Goal: Task Accomplishment & Management: Manage account settings

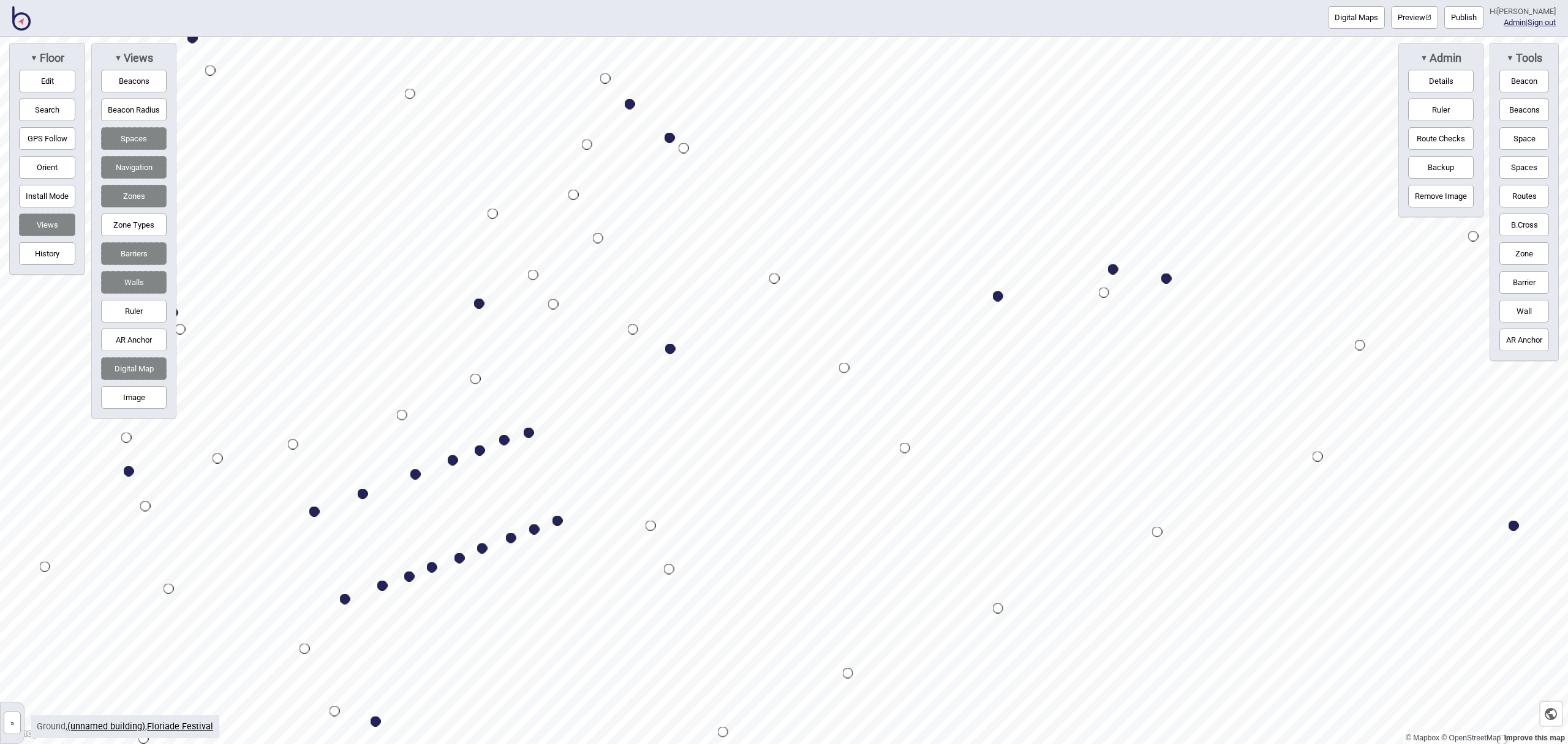
click at [15, 18] on img at bounding box center [21, 18] width 18 height 25
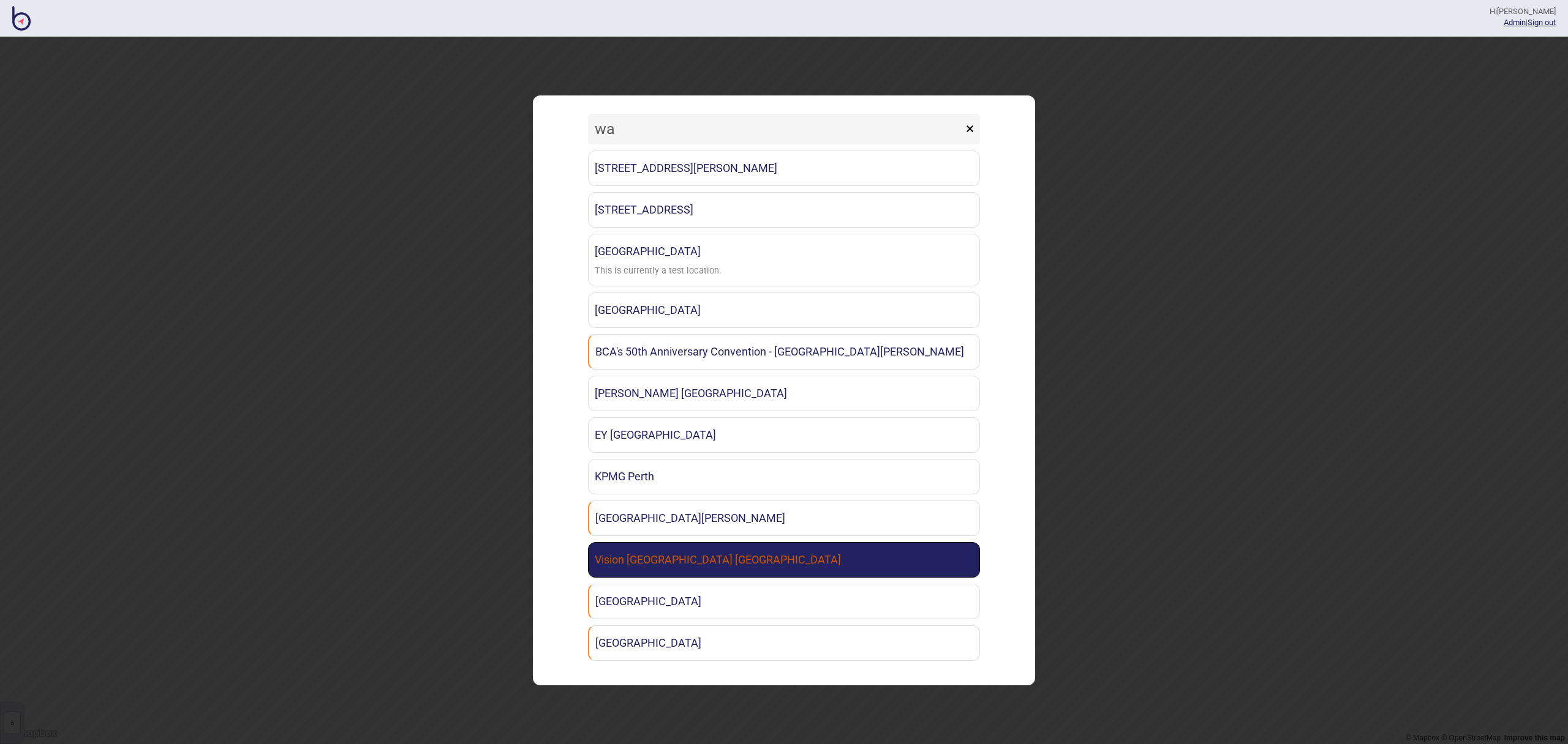
type input "wa"
click at [709, 569] on link "Vision [GEOGRAPHIC_DATA] [GEOGRAPHIC_DATA]" at bounding box center [784, 560] width 392 height 35
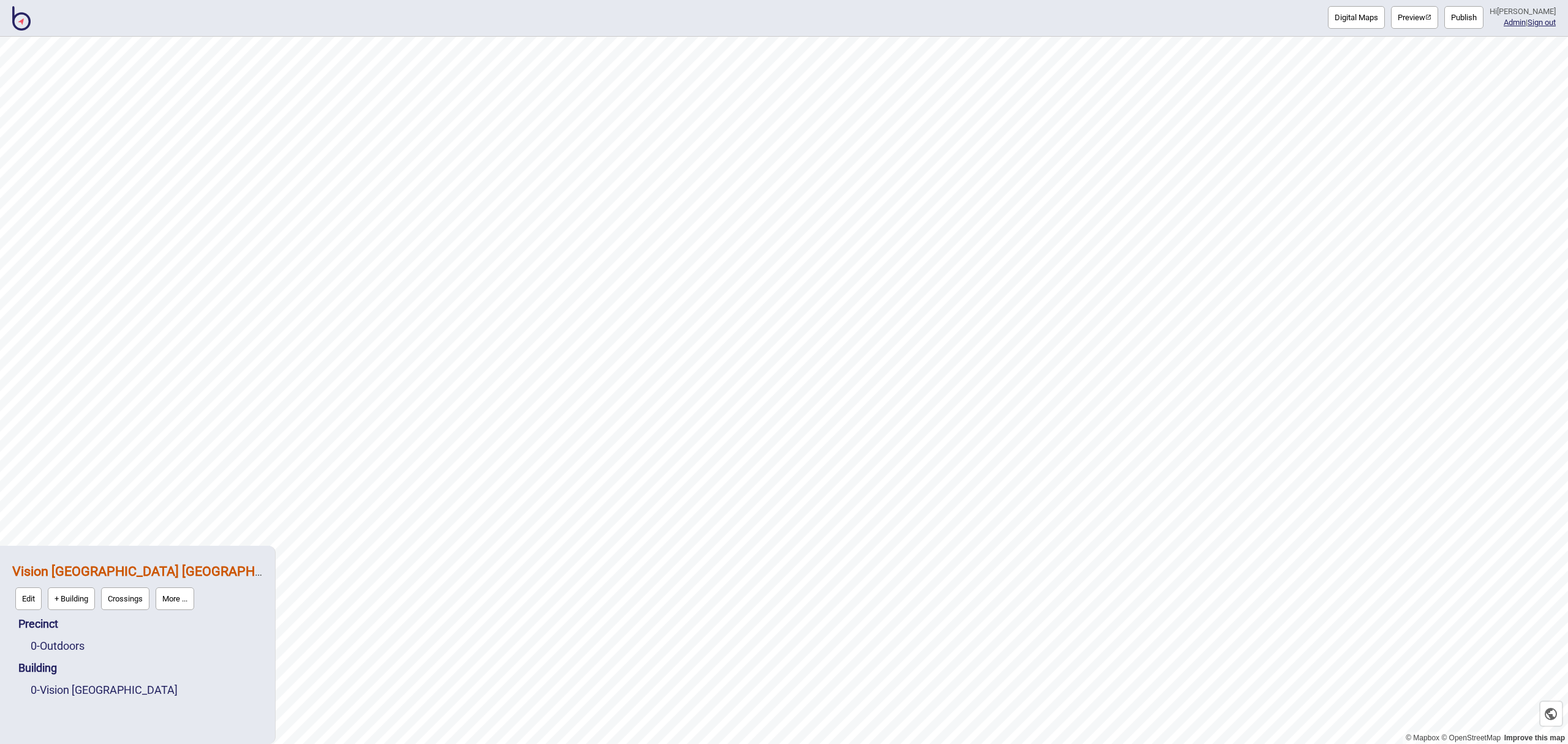
click at [1482, 15] on button "Publish" at bounding box center [1464, 17] width 39 height 23
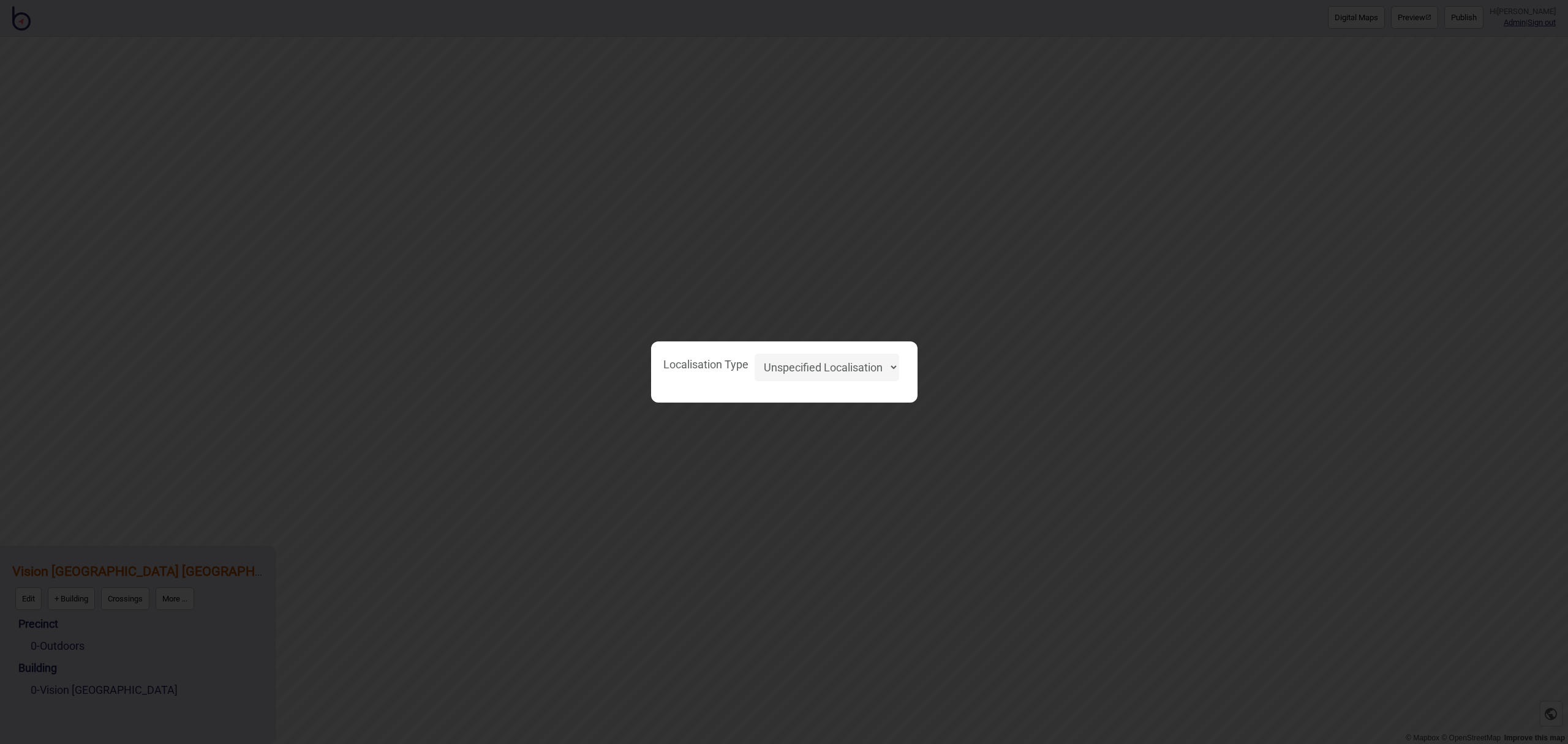
click at [876, 369] on select "Unspecified Localisation Beacons Hyperlocal None" at bounding box center [827, 368] width 144 height 28
click at [755, 354] on select "Unspecified Localisation Beacons Hyperlocal None" at bounding box center [827, 368] width 144 height 28
select select "Unspecified"
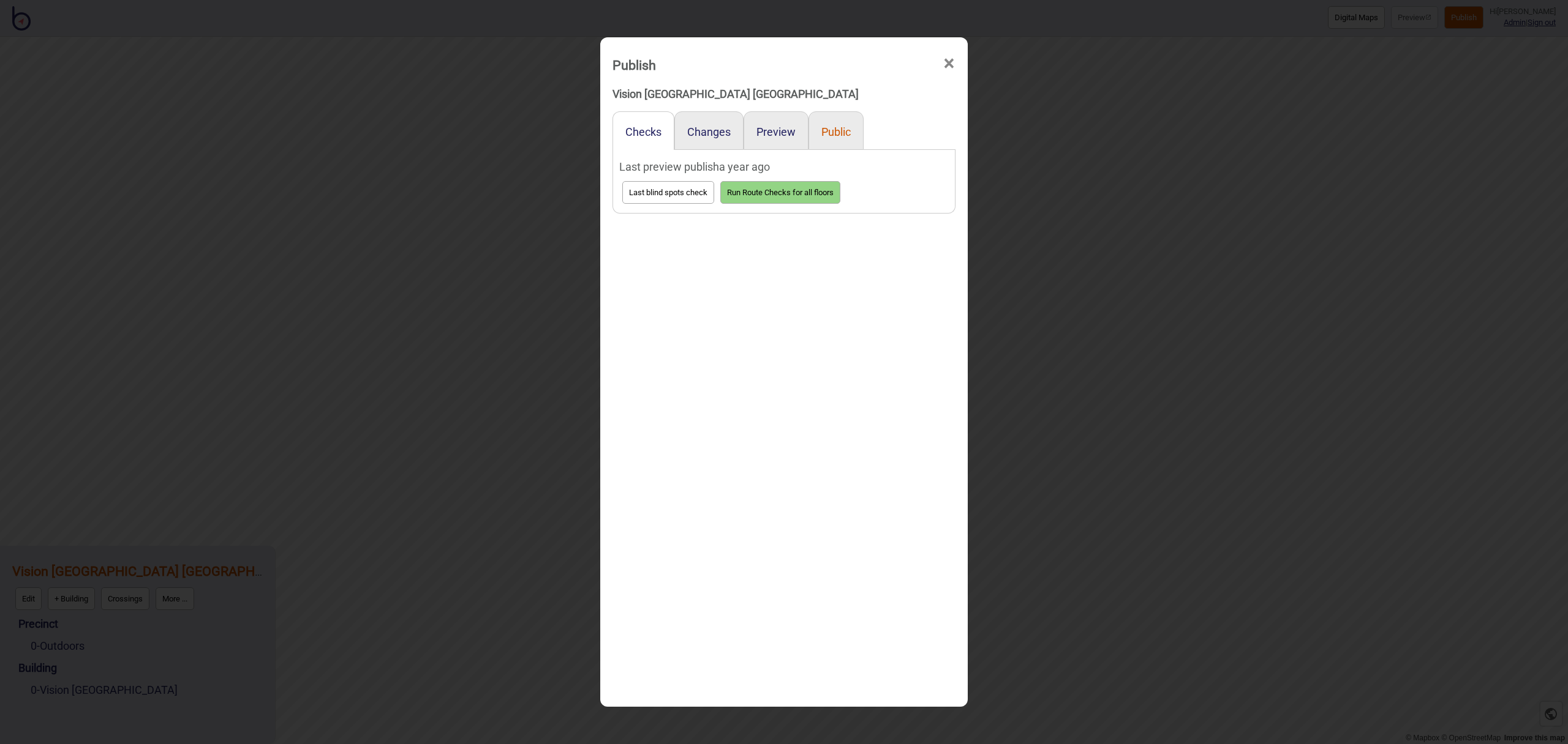
click at [835, 129] on button "Public" at bounding box center [836, 131] width 30 height 12
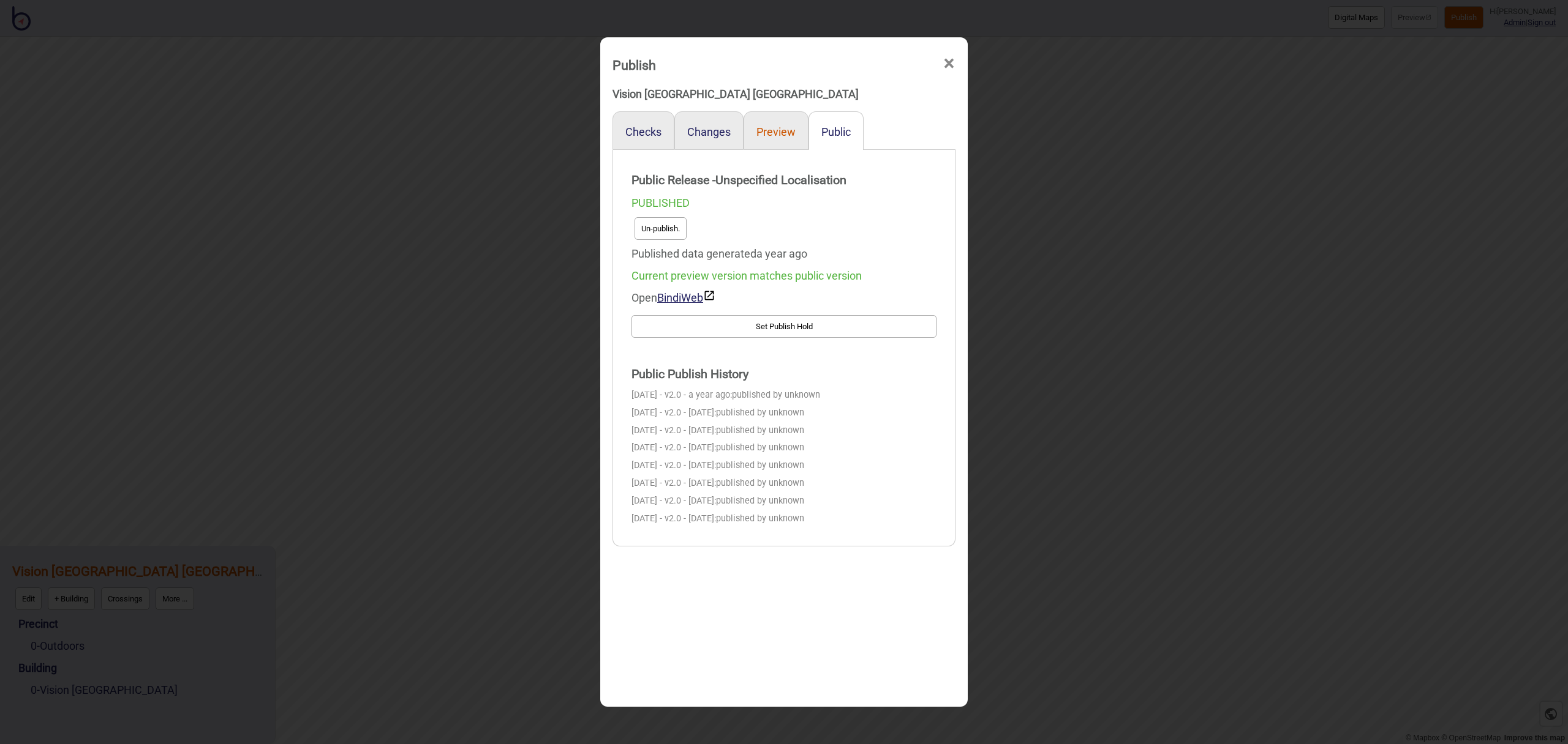
click at [787, 131] on button "Preview" at bounding box center [776, 131] width 39 height 12
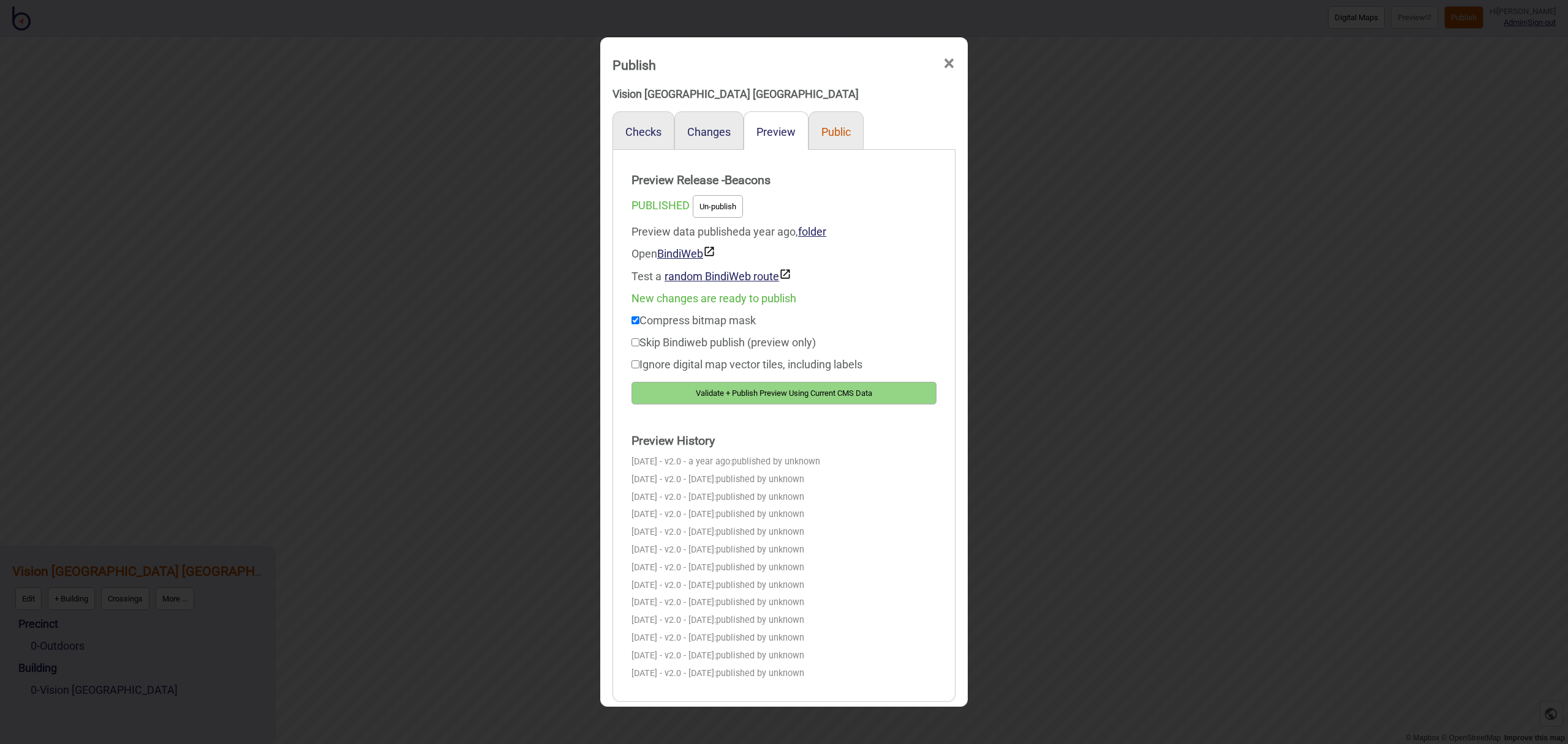
click at [842, 133] on button "Public" at bounding box center [836, 131] width 30 height 12
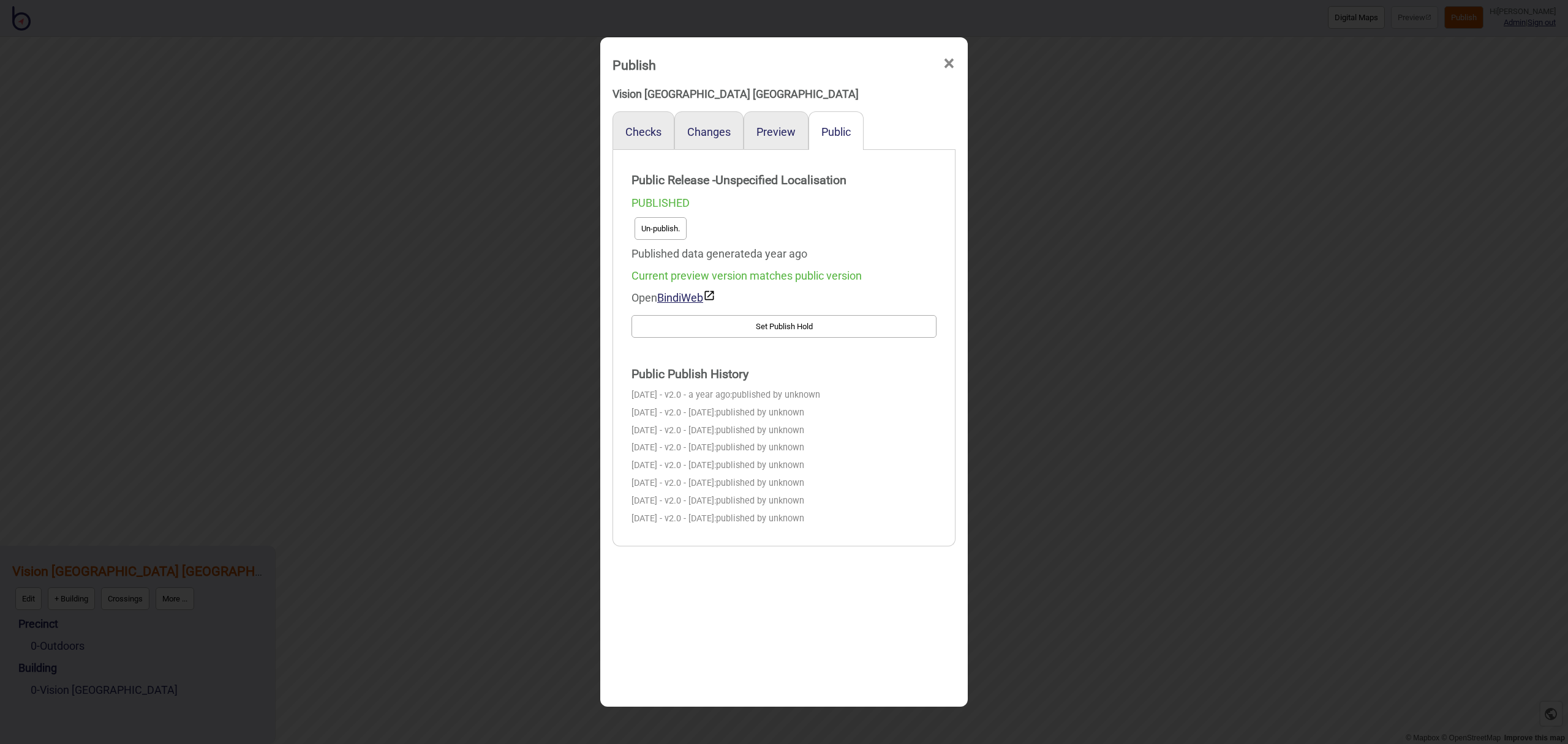
click at [947, 61] on span "×" at bounding box center [949, 64] width 12 height 40
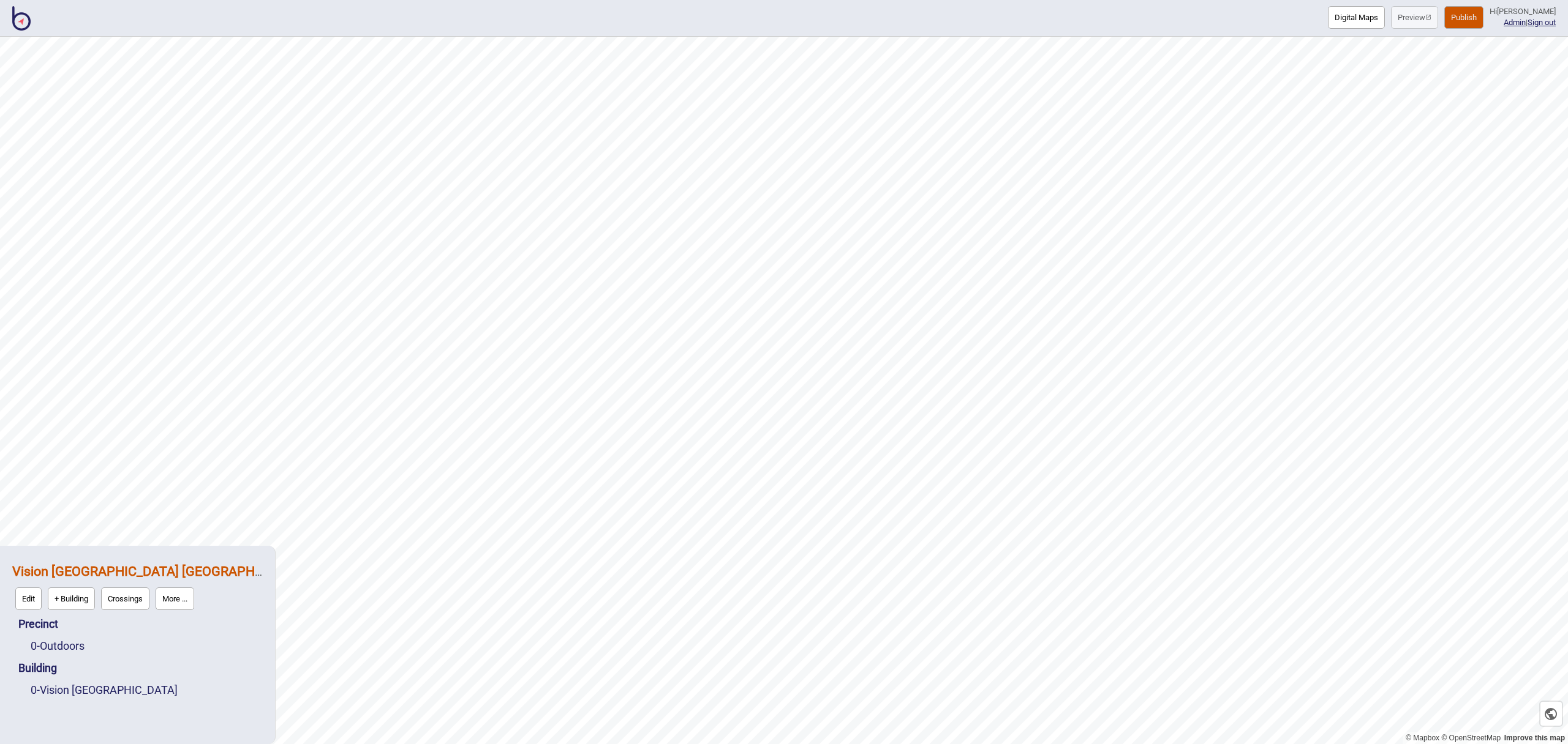
click at [185, 596] on button "More ..." at bounding box center [175, 599] width 38 height 23
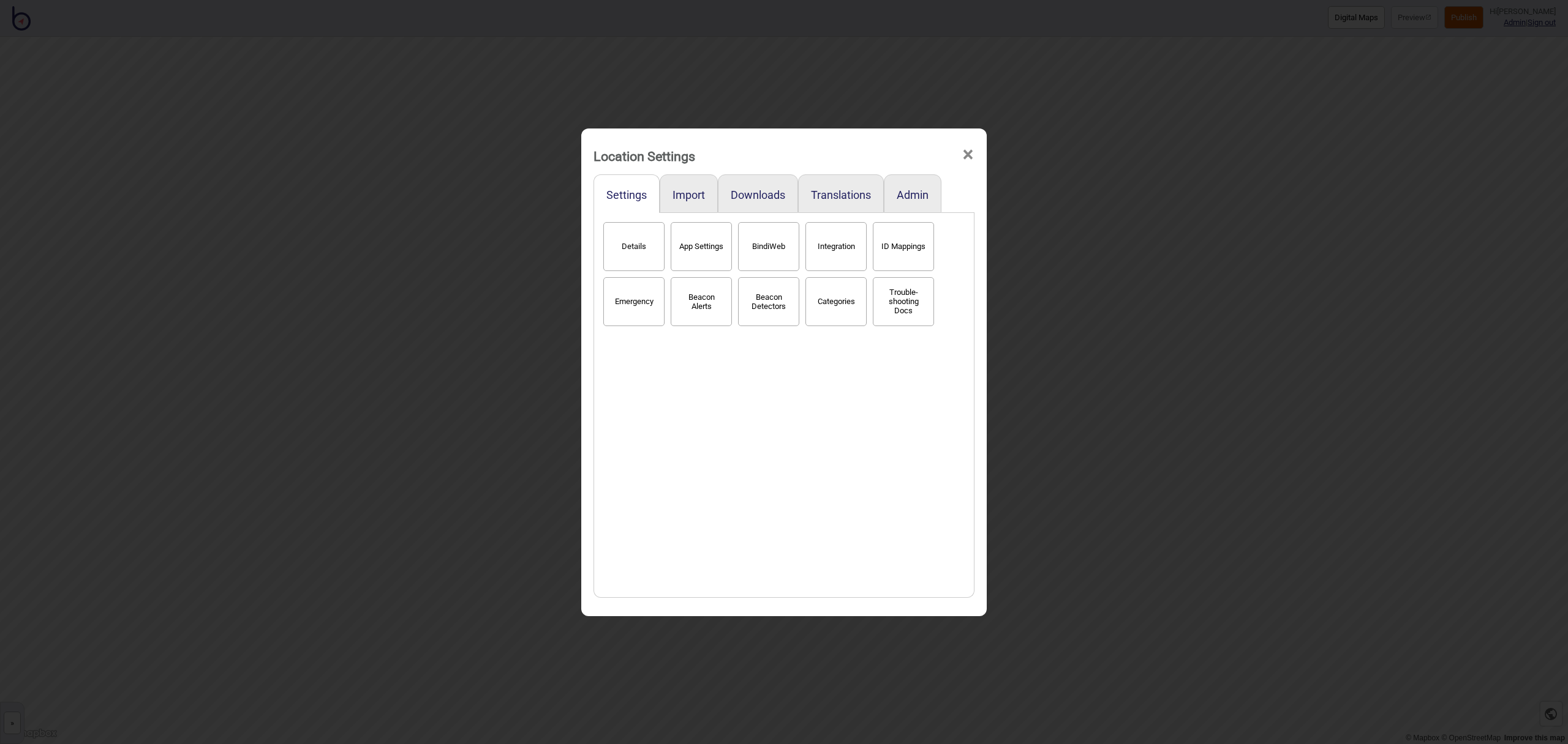
click at [965, 158] on span "×" at bounding box center [967, 155] width 12 height 40
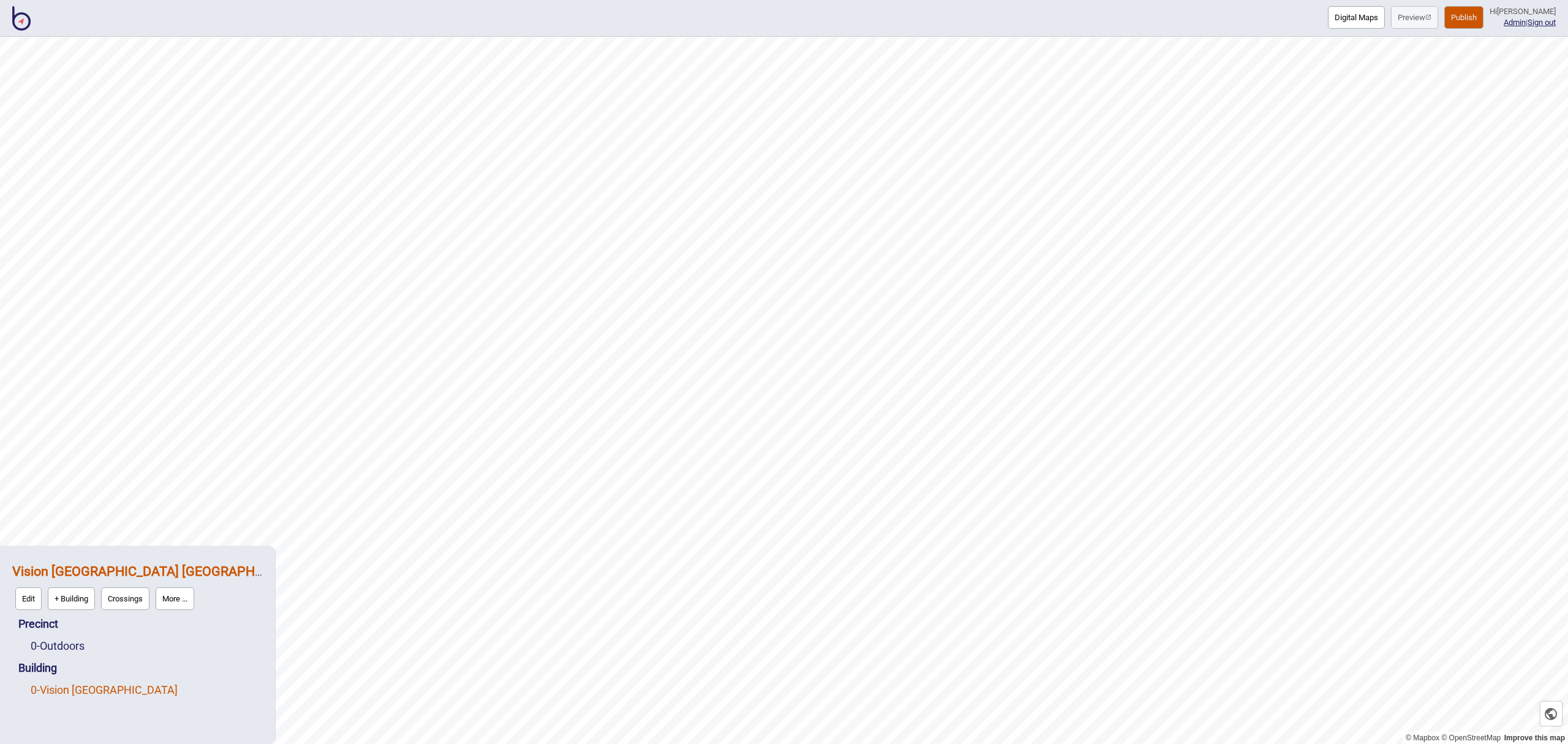
click at [82, 685] on link "0 - Vision [GEOGRAPHIC_DATA]" at bounding box center [104, 690] width 147 height 12
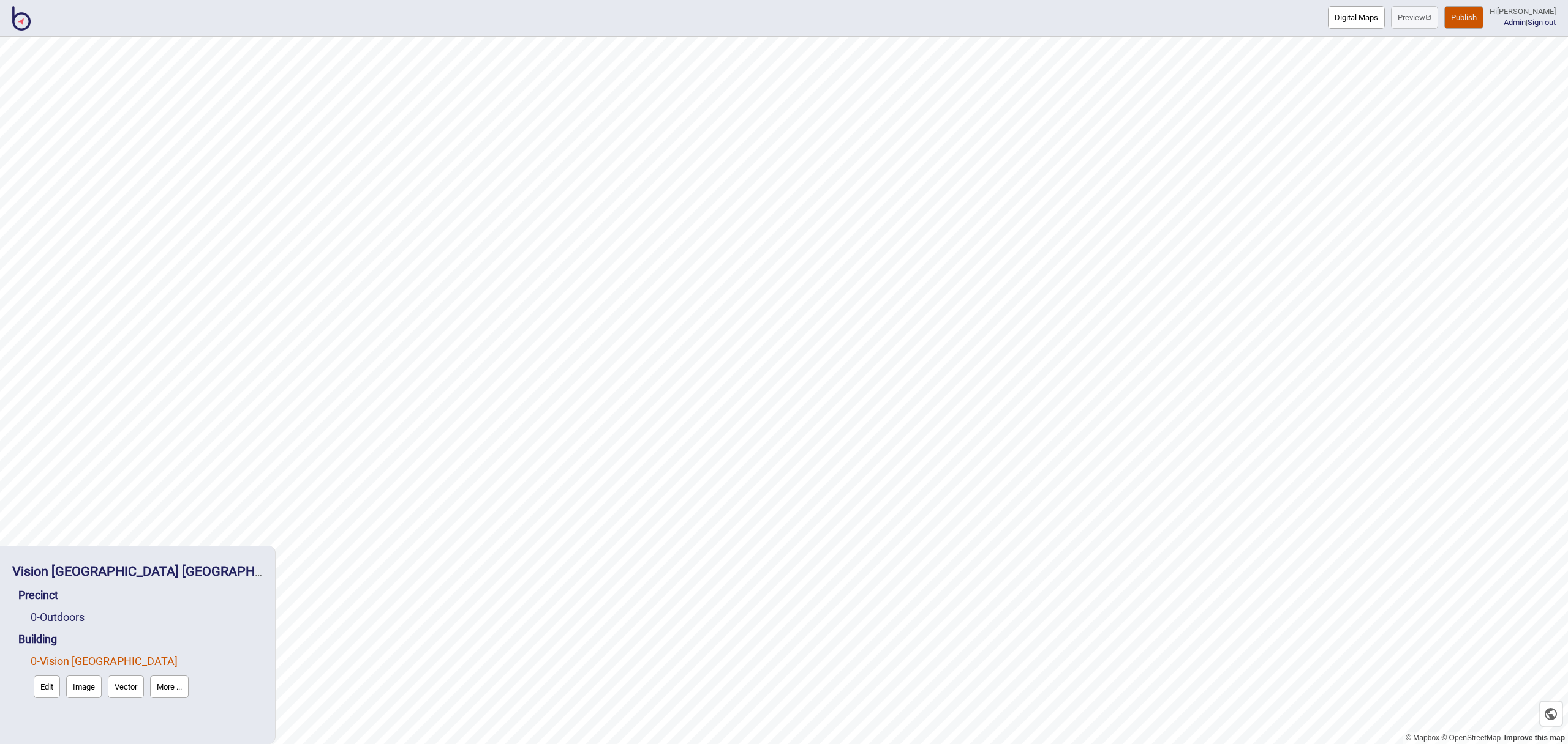
click at [86, 681] on button "Image" at bounding box center [83, 688] width 35 height 23
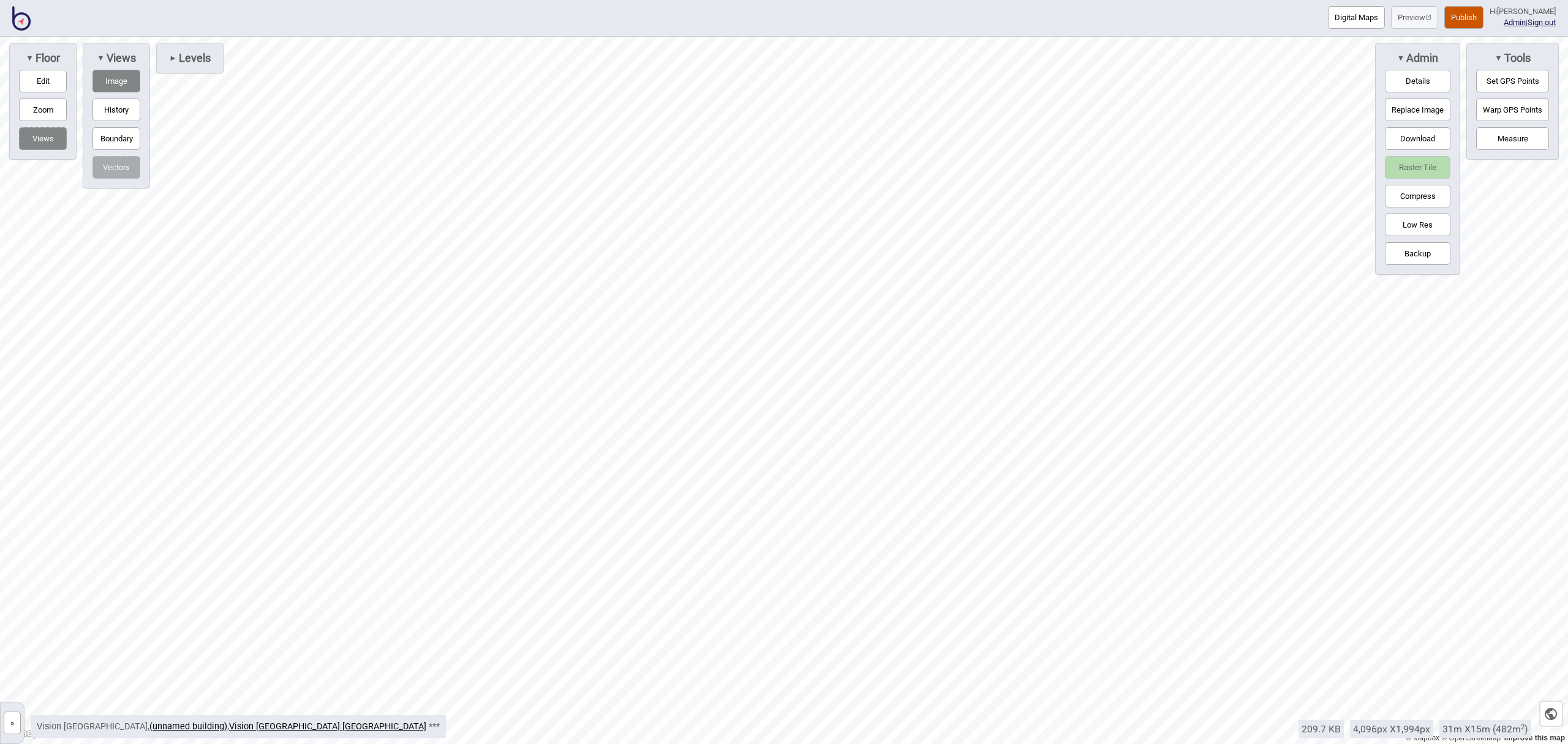
click at [1522, 84] on button "Set GPS Points" at bounding box center [1513, 81] width 73 height 23
click at [1508, 112] on button "Warp GPS Points" at bounding box center [1513, 110] width 73 height 23
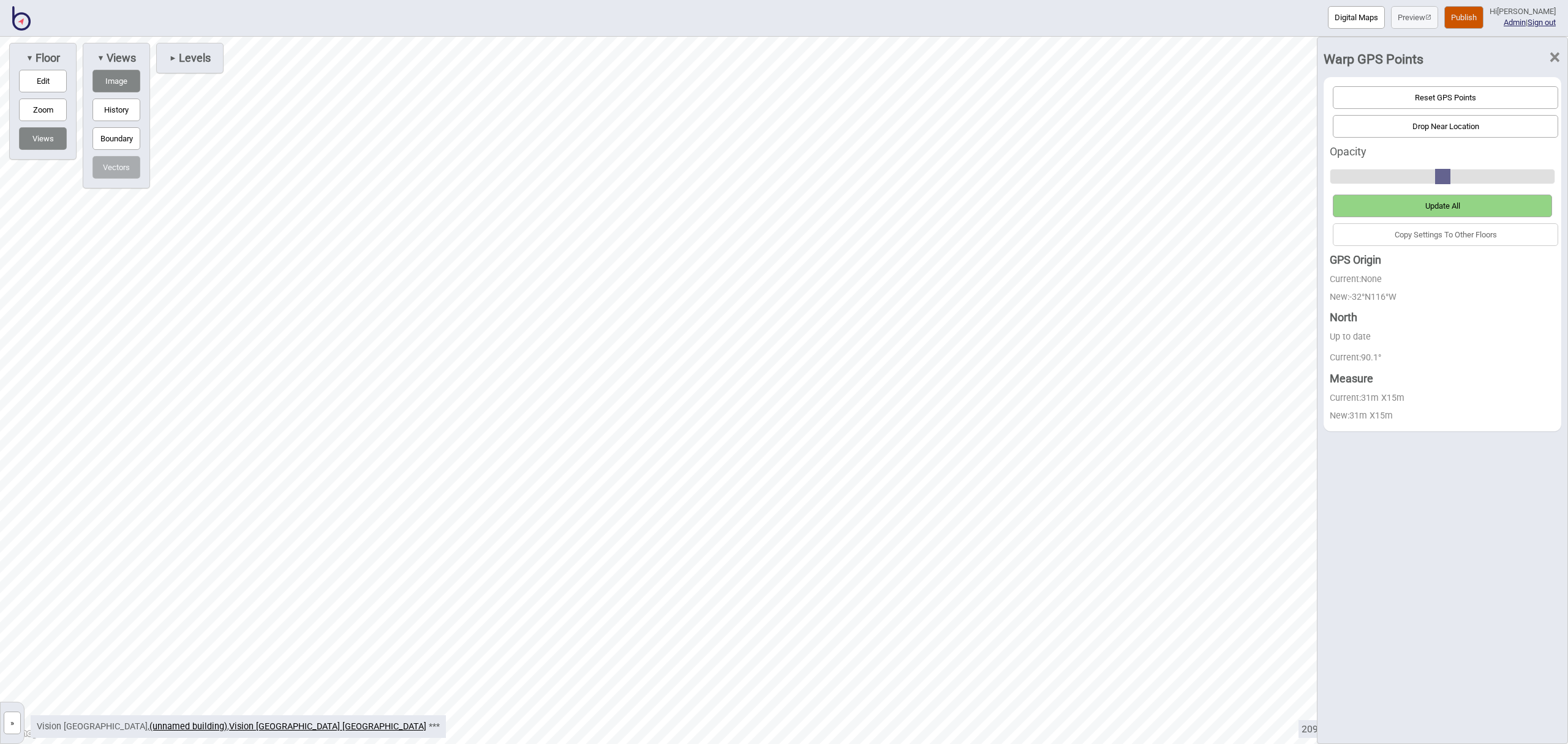
click at [1452, 125] on button "Drop Near Location" at bounding box center [1446, 127] width 226 height 23
click at [1471, 208] on button "Update All" at bounding box center [1442, 206] width 219 height 23
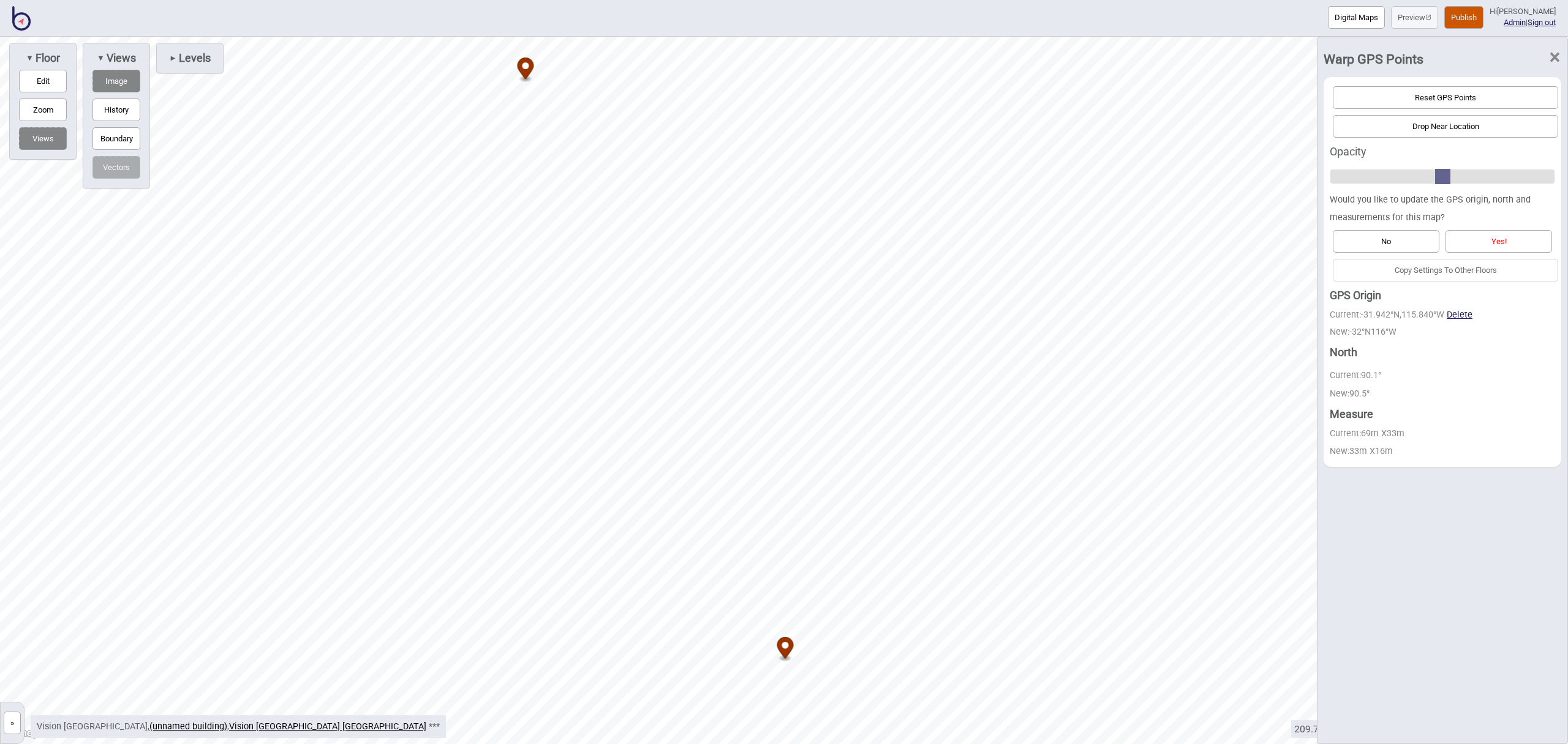
click at [1482, 230] on button "Yes!" at bounding box center [1499, 242] width 107 height 23
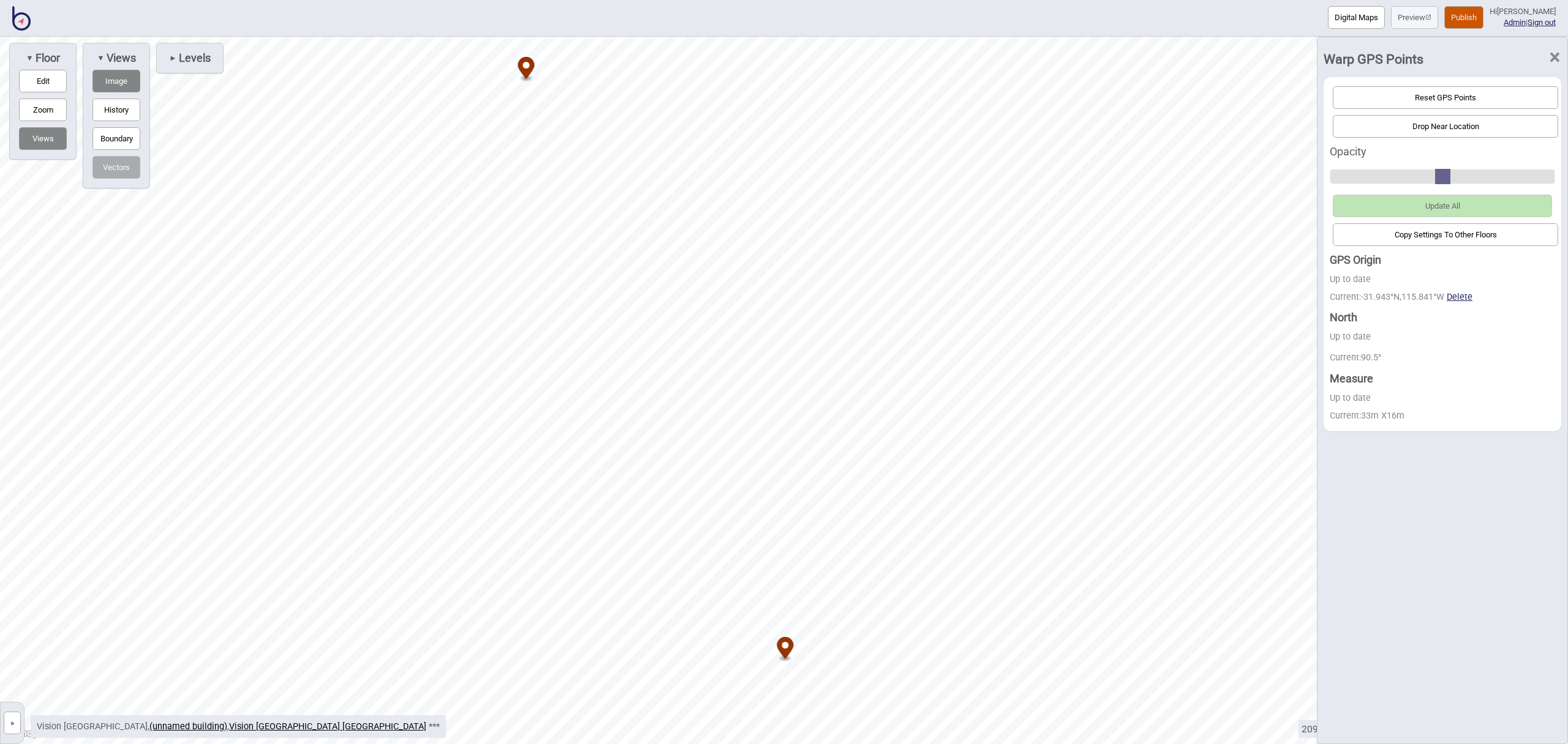
click at [1556, 57] on span "×" at bounding box center [1554, 57] width 12 height 40
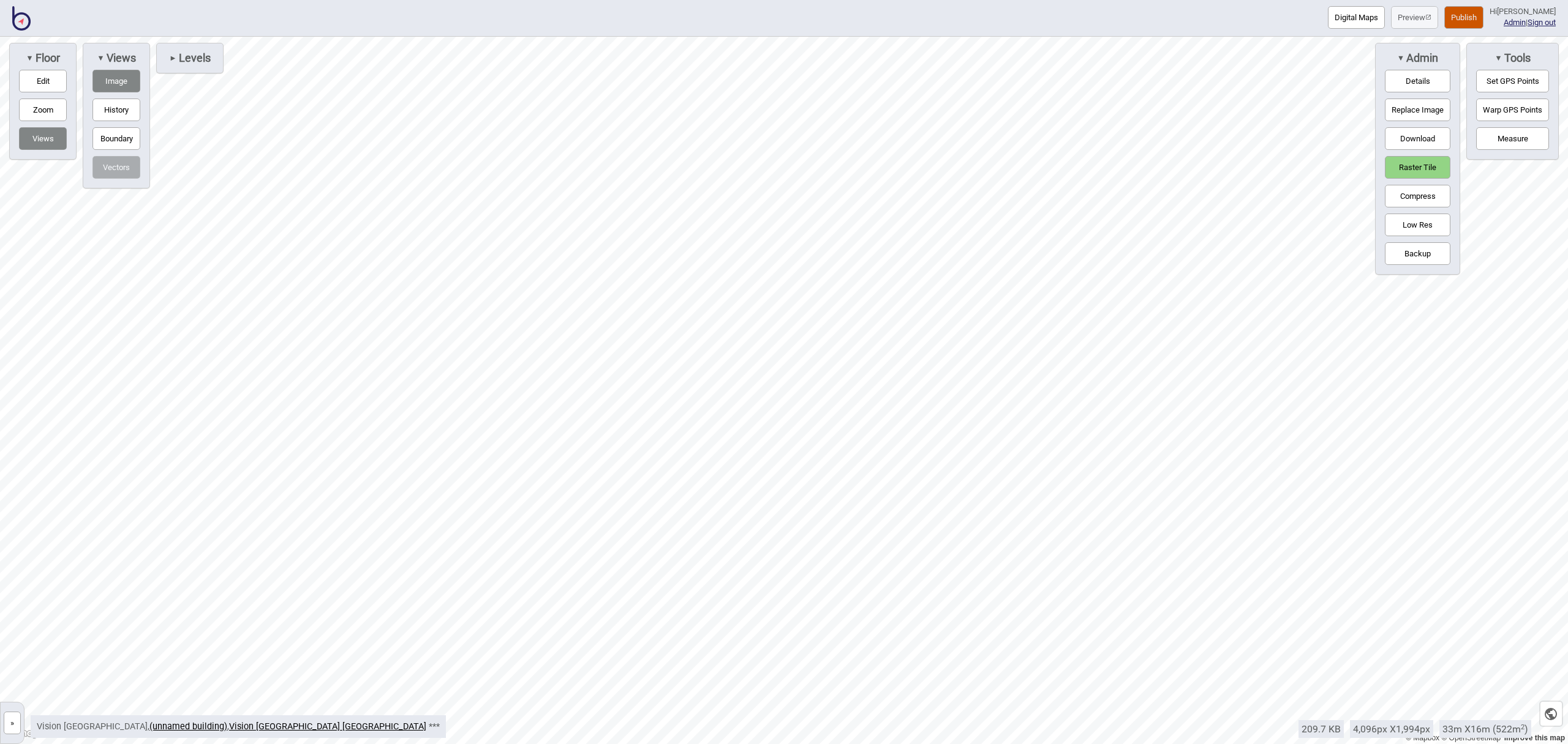
click at [1470, 16] on button "Publish" at bounding box center [1464, 17] width 39 height 23
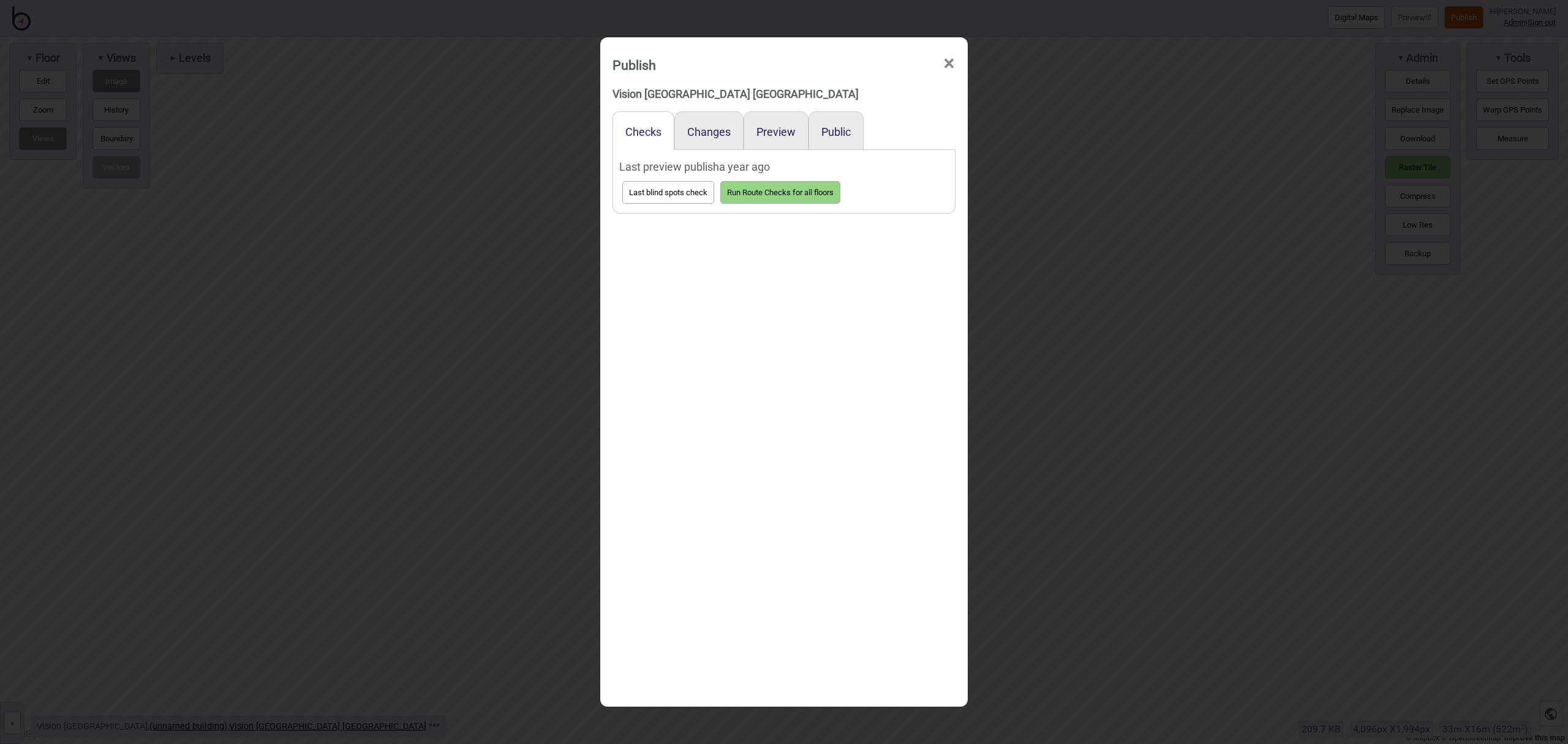
click at [953, 66] on span "×" at bounding box center [949, 64] width 12 height 40
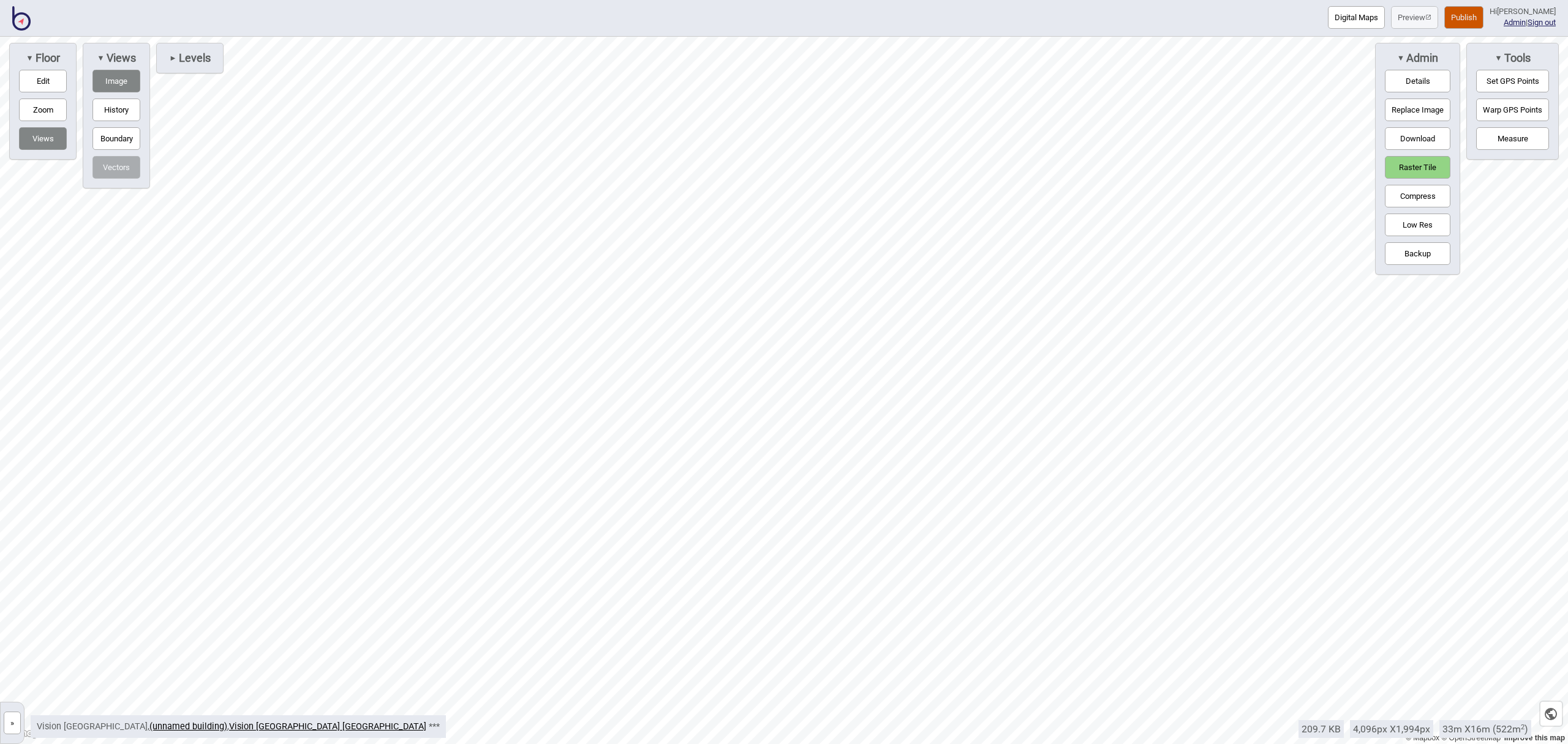
click at [1412, 164] on button "Raster Tile" at bounding box center [1417, 167] width 66 height 23
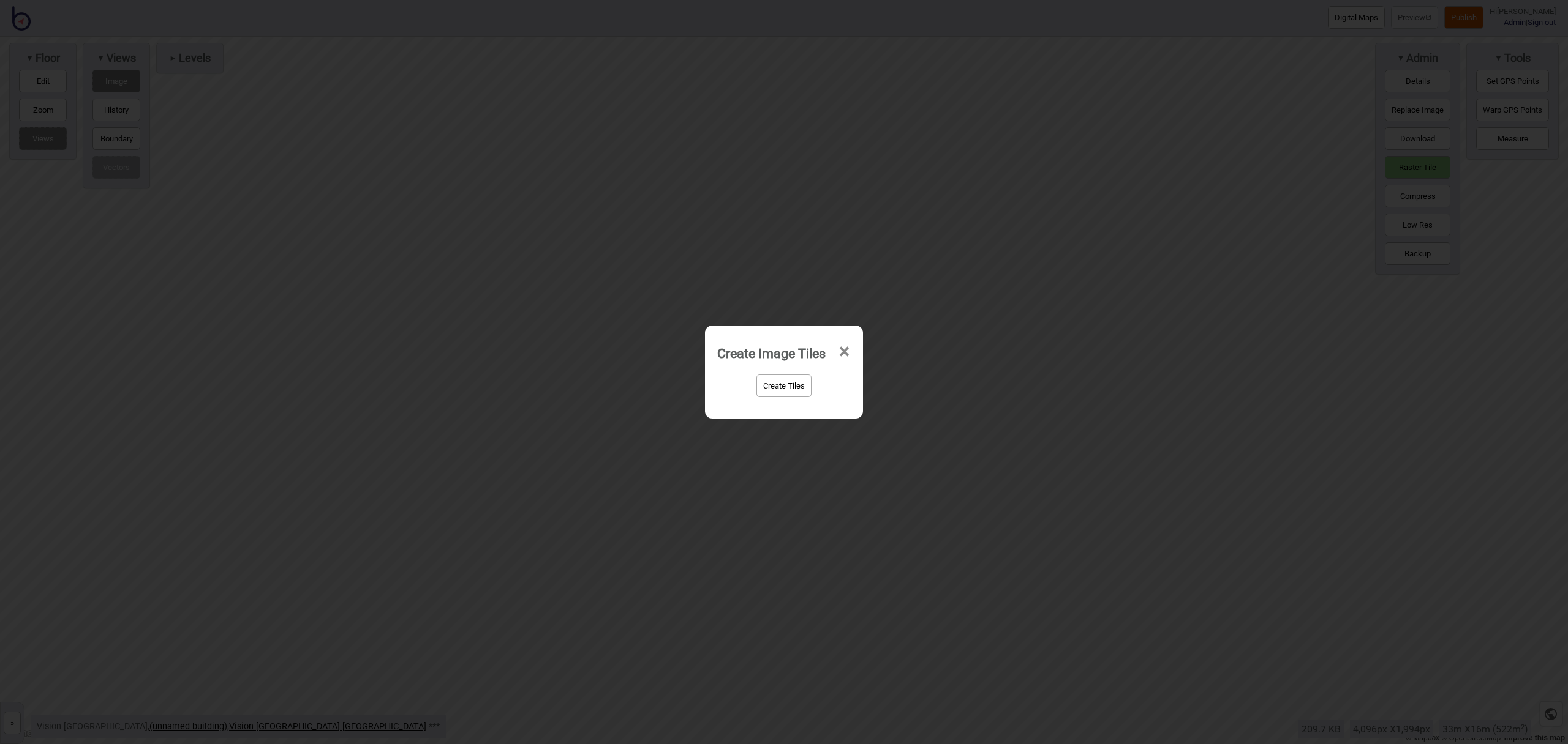
click at [804, 394] on button "Create Tiles" at bounding box center [784, 386] width 55 height 23
click at [846, 339] on span "×" at bounding box center [844, 341] width 12 height 40
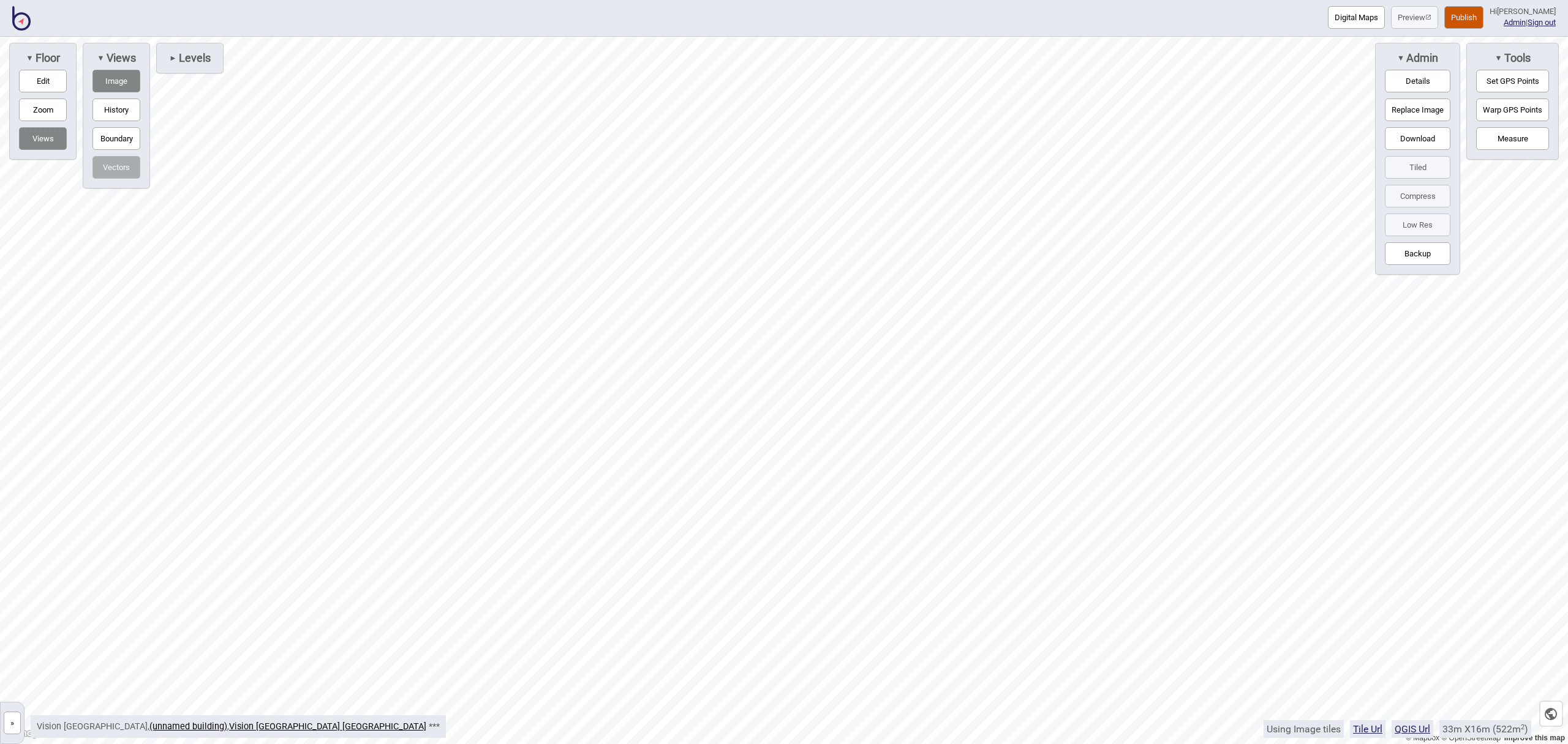
click at [1482, 21] on button "Publish" at bounding box center [1464, 17] width 39 height 23
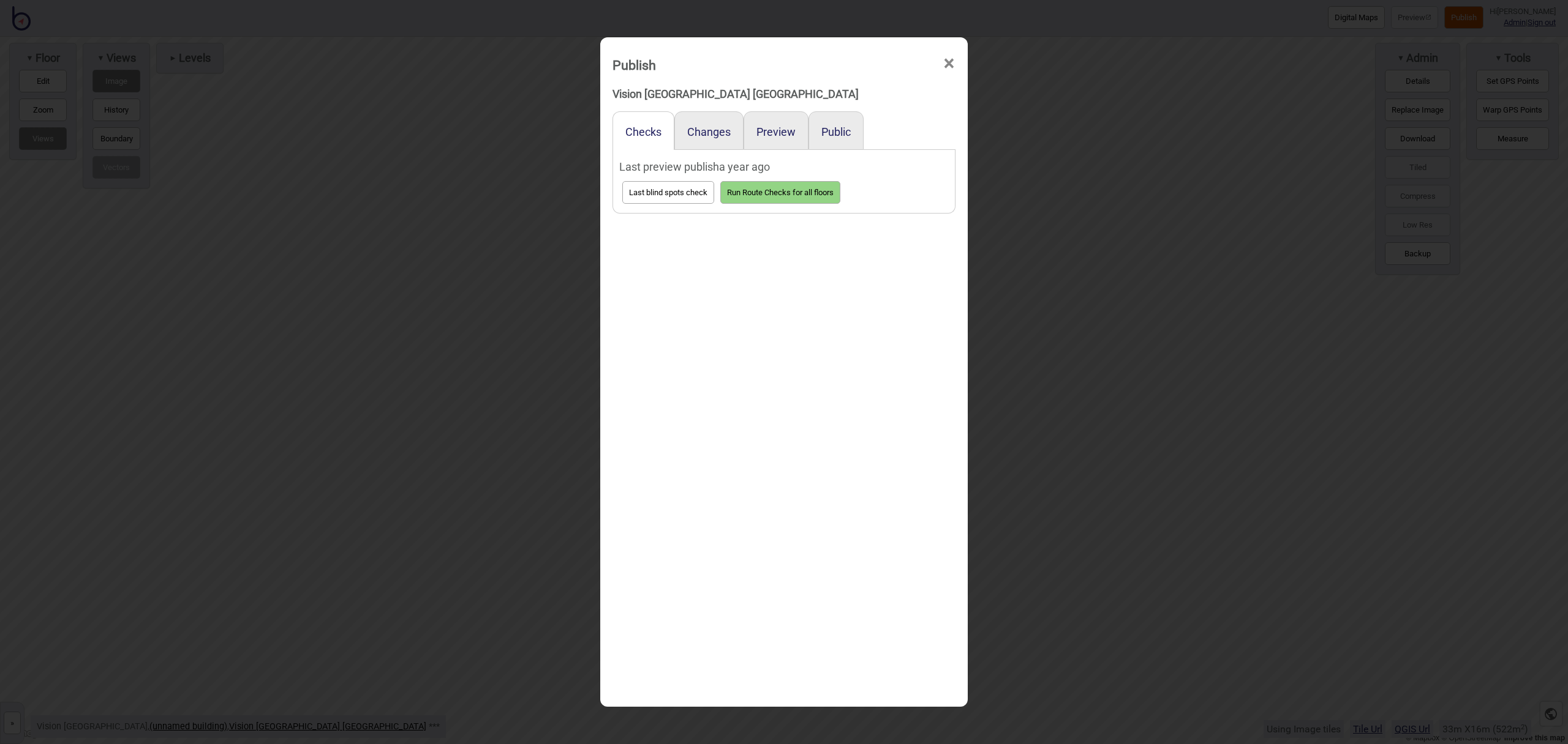
click at [780, 123] on div "Preview" at bounding box center [776, 131] width 65 height 38
click at [778, 136] on button "Preview" at bounding box center [776, 131] width 39 height 12
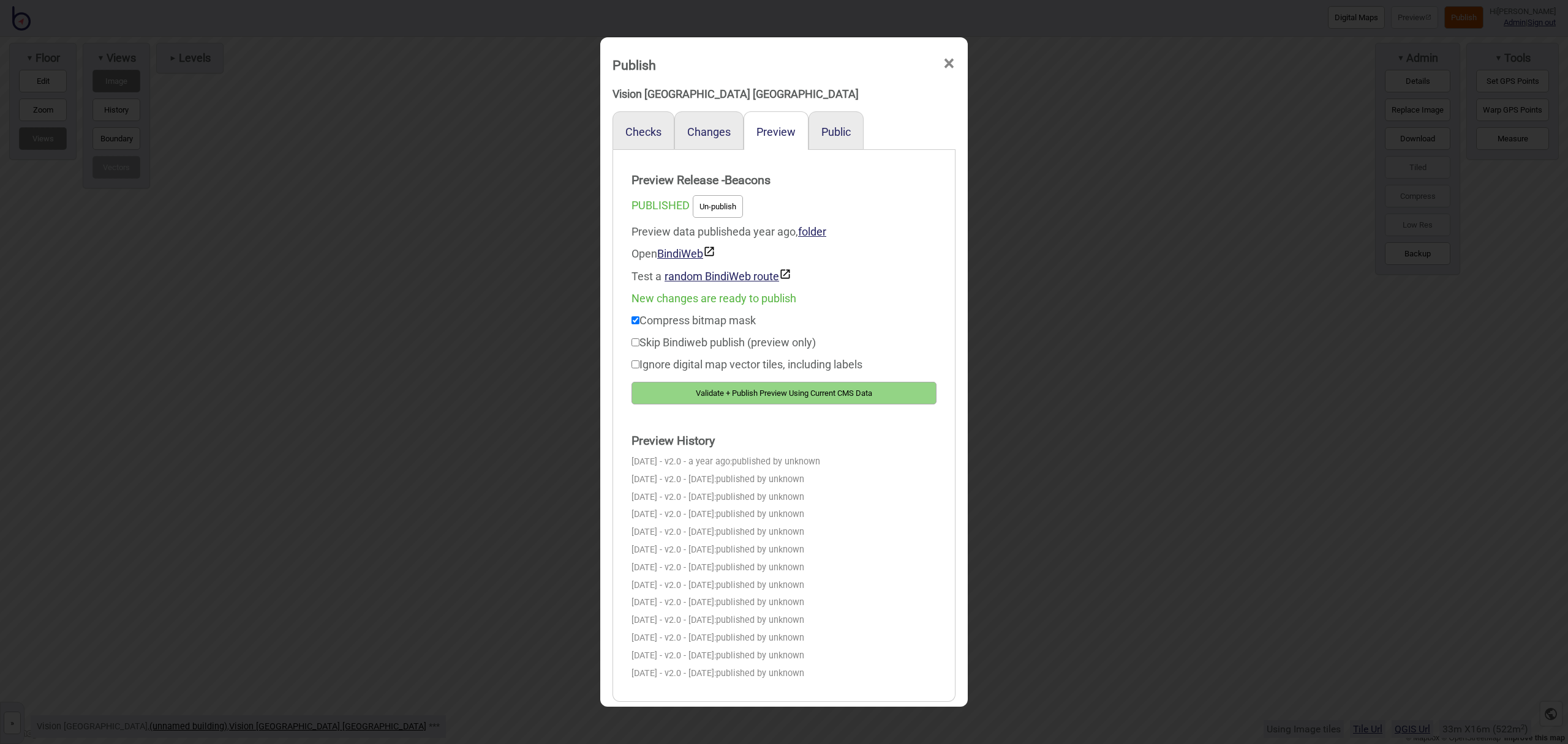
click at [958, 64] on div "Publish ×" at bounding box center [784, 62] width 355 height 36
click at [953, 64] on span "×" at bounding box center [949, 64] width 12 height 40
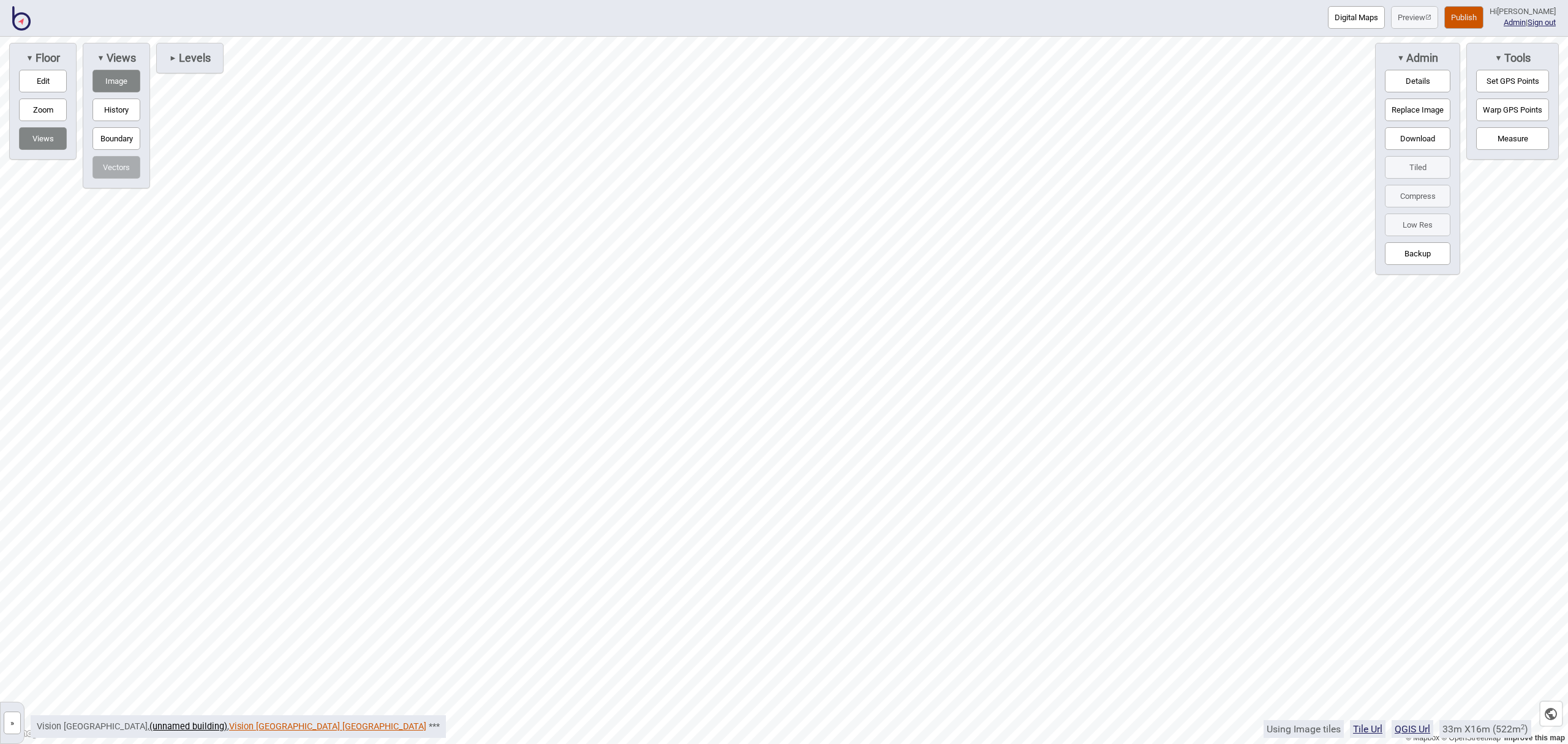
click at [229, 732] on link "Vision [GEOGRAPHIC_DATA] [GEOGRAPHIC_DATA]" at bounding box center [328, 727] width 197 height 11
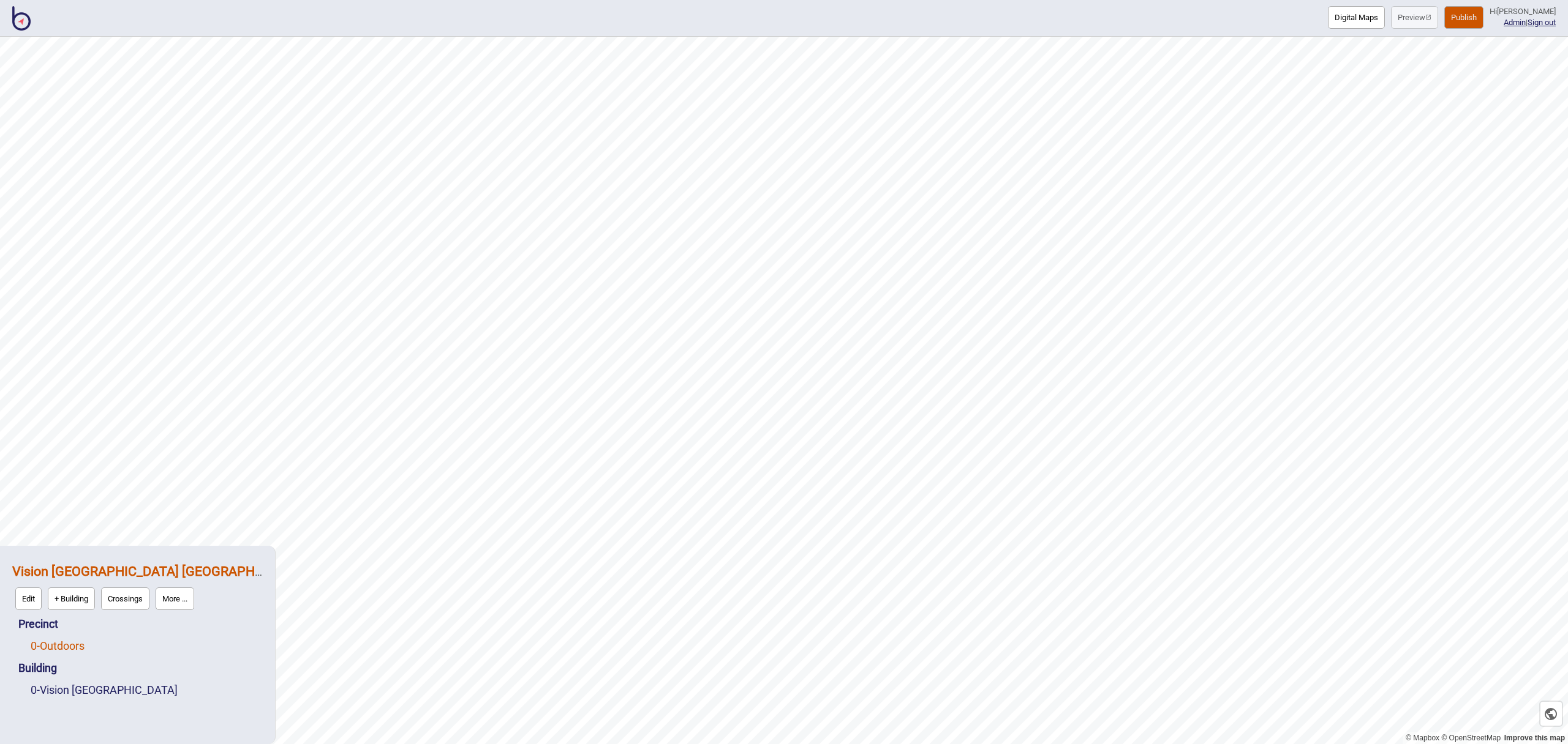
click at [62, 648] on link "0 - Outdoors" at bounding box center [57, 646] width 54 height 12
click at [44, 645] on button "Edit" at bounding box center [47, 644] width 27 height 23
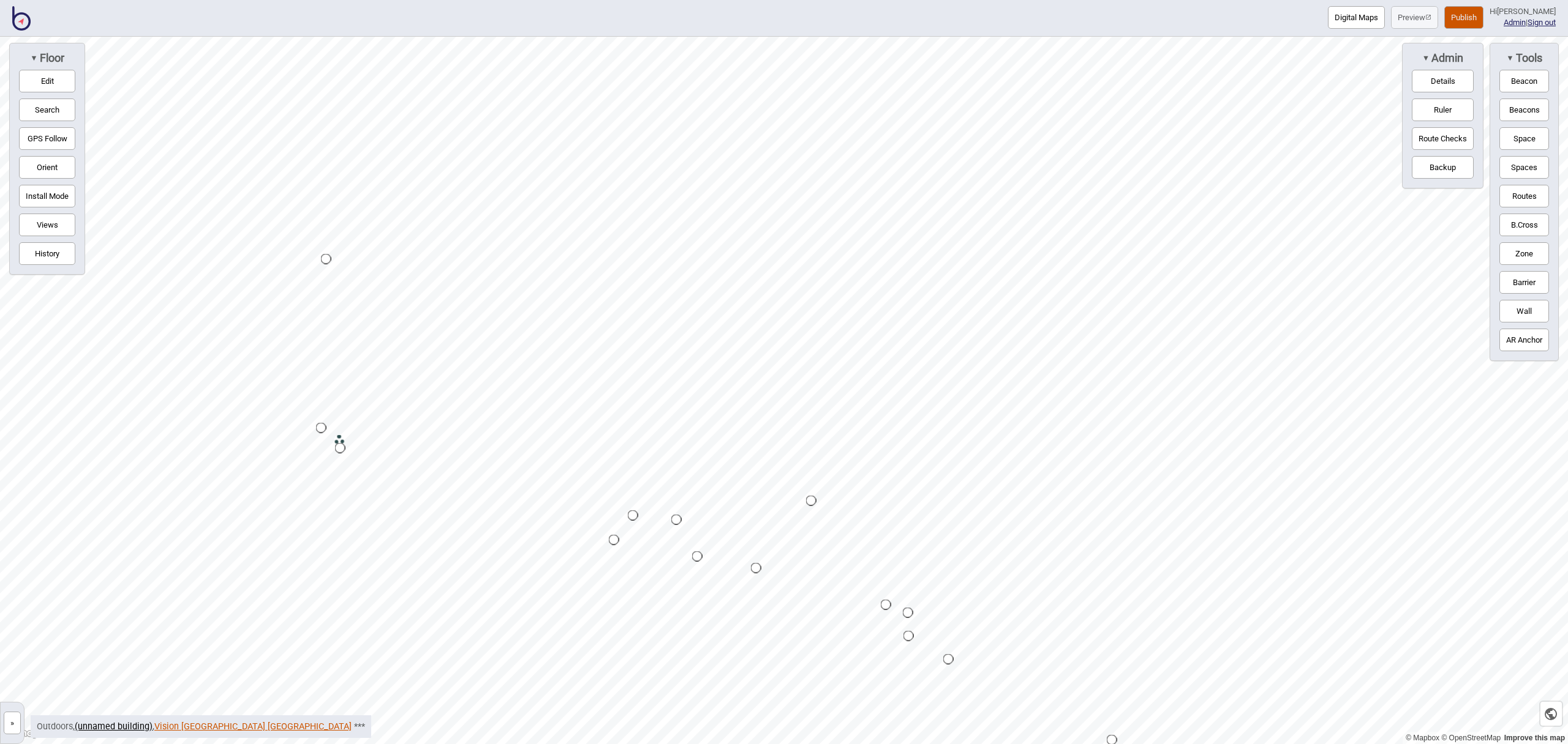
click at [176, 727] on link "Vision [GEOGRAPHIC_DATA] [GEOGRAPHIC_DATA]" at bounding box center [253, 727] width 197 height 11
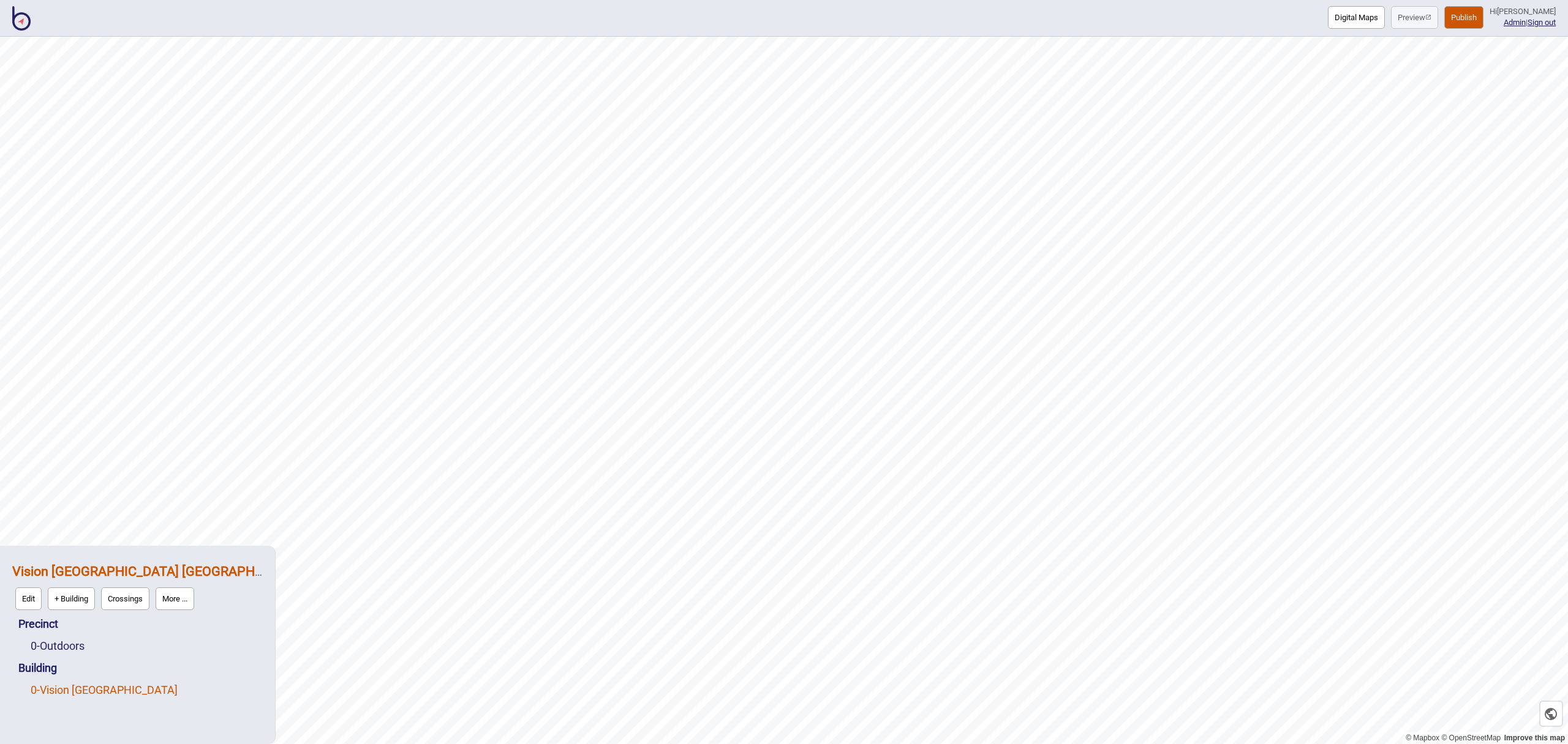
click at [84, 691] on link "0 - Vision [GEOGRAPHIC_DATA]" at bounding box center [104, 690] width 147 height 12
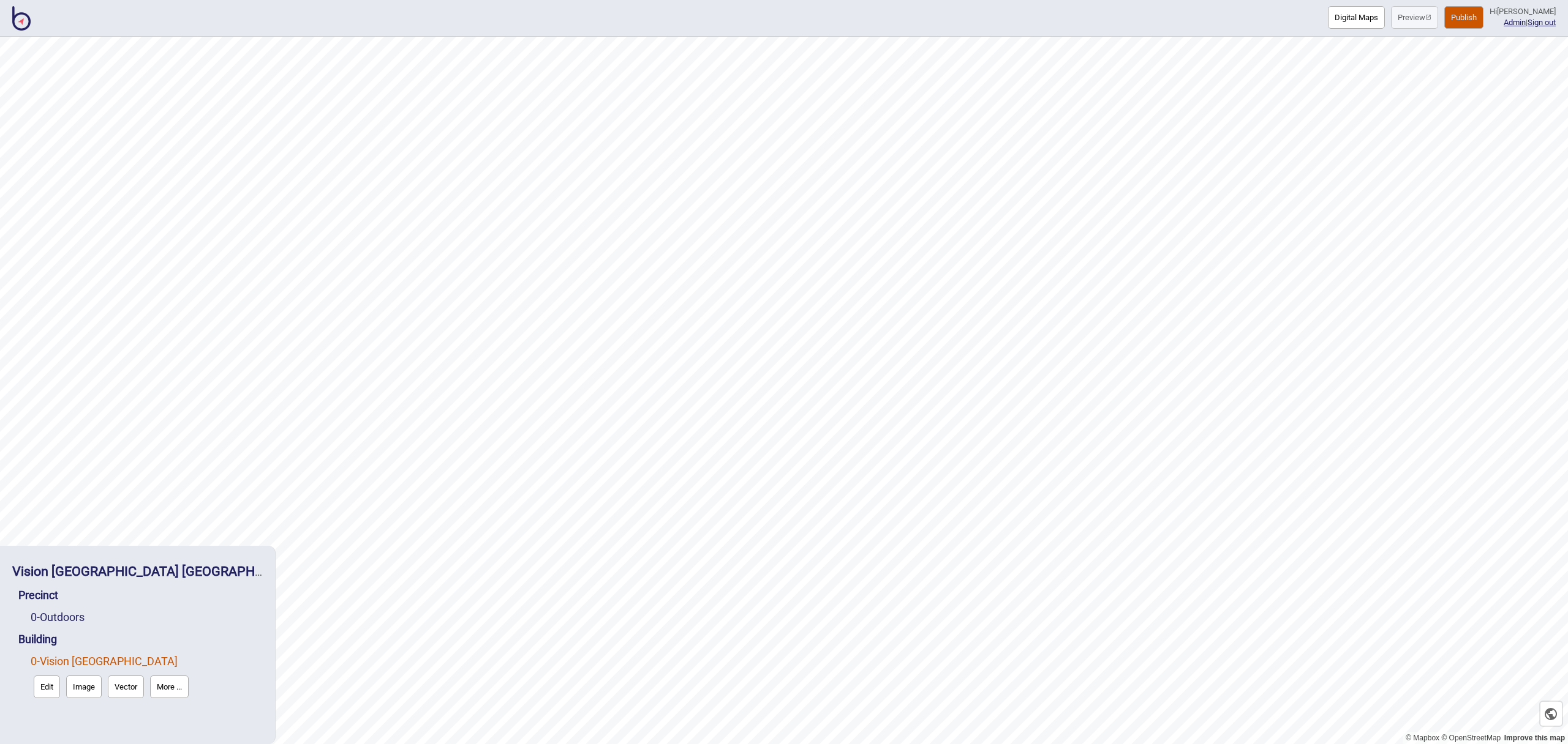
click at [51, 689] on button "Edit" at bounding box center [47, 688] width 27 height 23
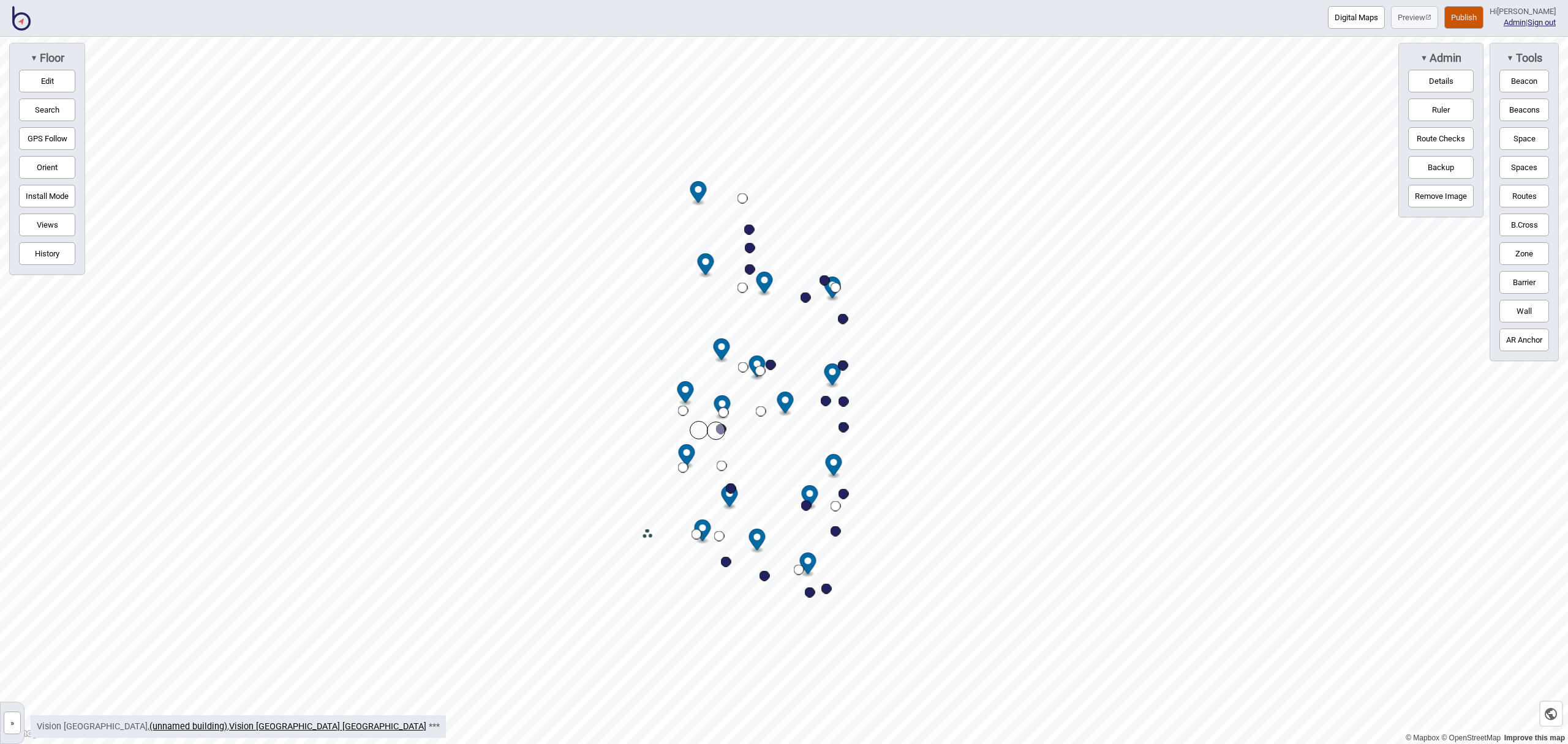
click at [1469, 19] on button "Publish" at bounding box center [1464, 17] width 39 height 23
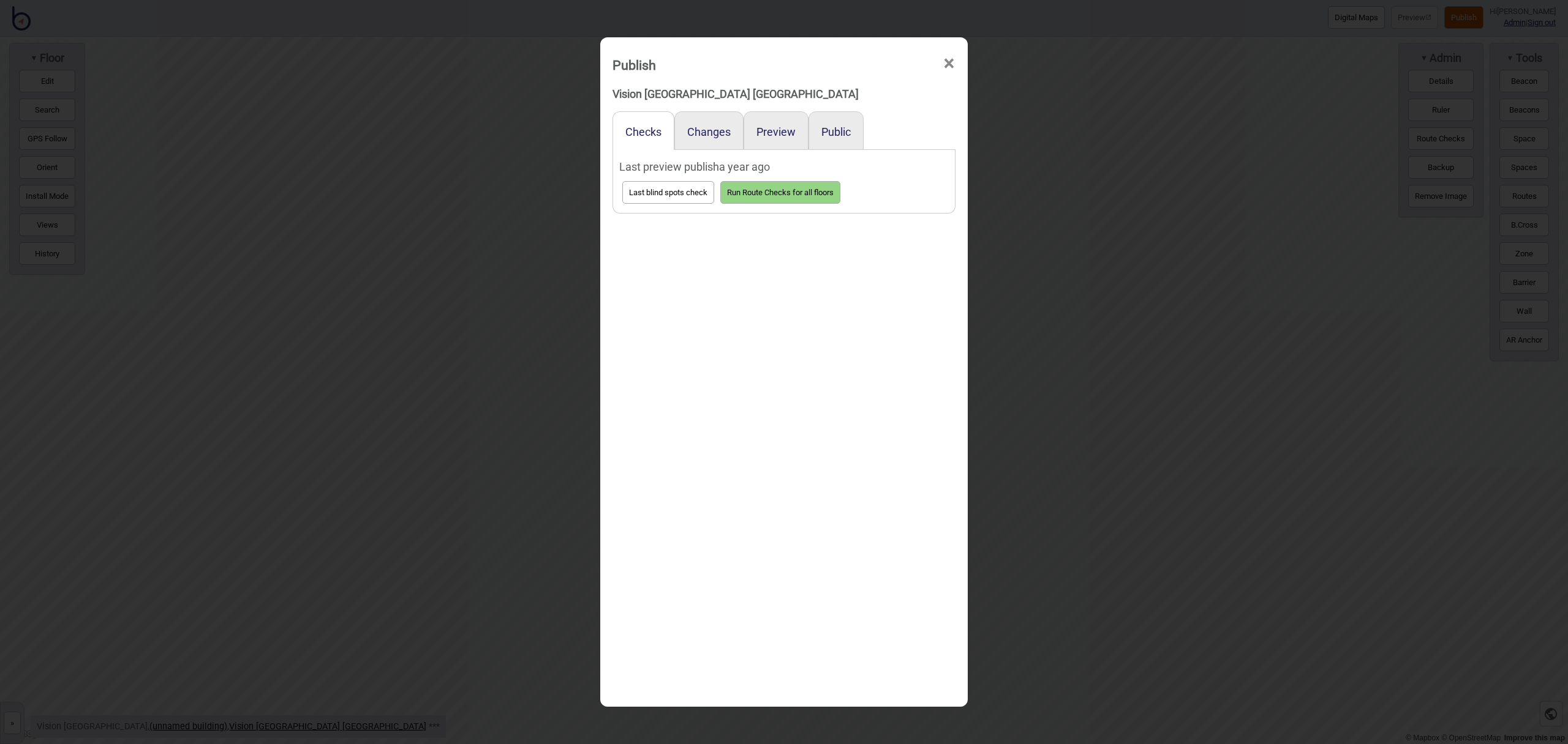
click at [786, 138] on div "Preview" at bounding box center [776, 131] width 65 height 38
click at [784, 134] on button "Preview" at bounding box center [776, 131] width 39 height 12
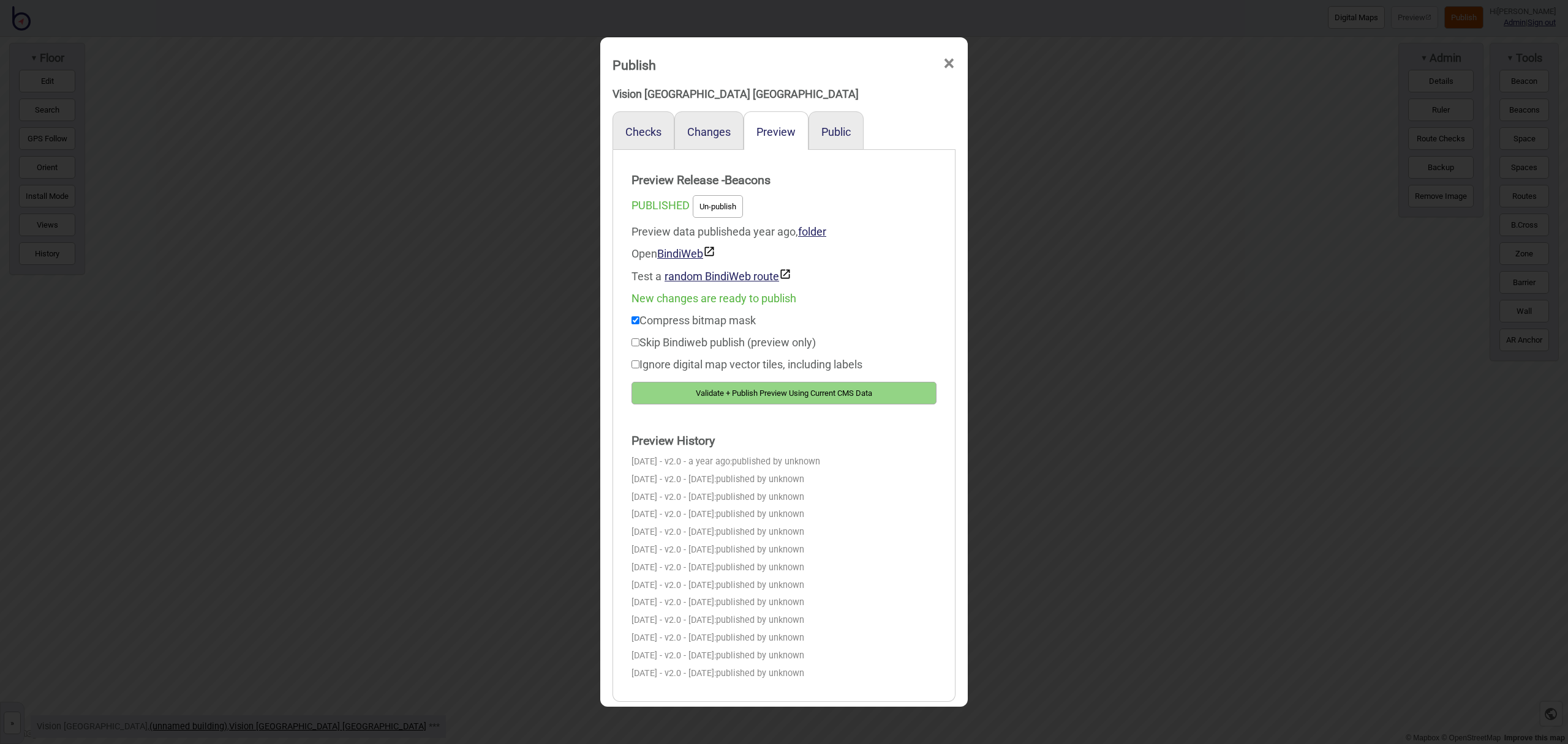
click at [870, 394] on button "Validate + Publish Preview Using Current CMS Data" at bounding box center [784, 393] width 305 height 23
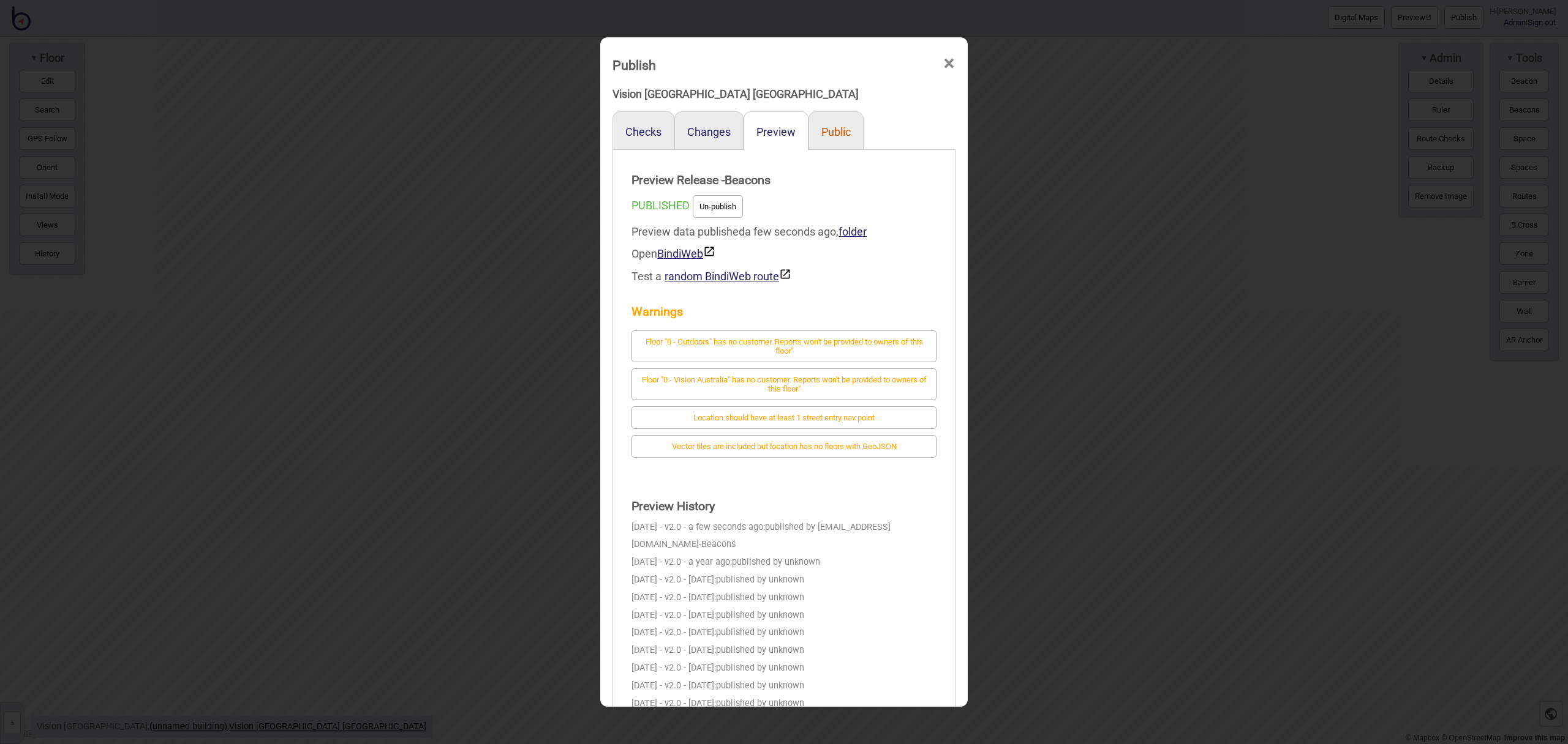
click at [841, 126] on button "Public" at bounding box center [836, 131] width 30 height 12
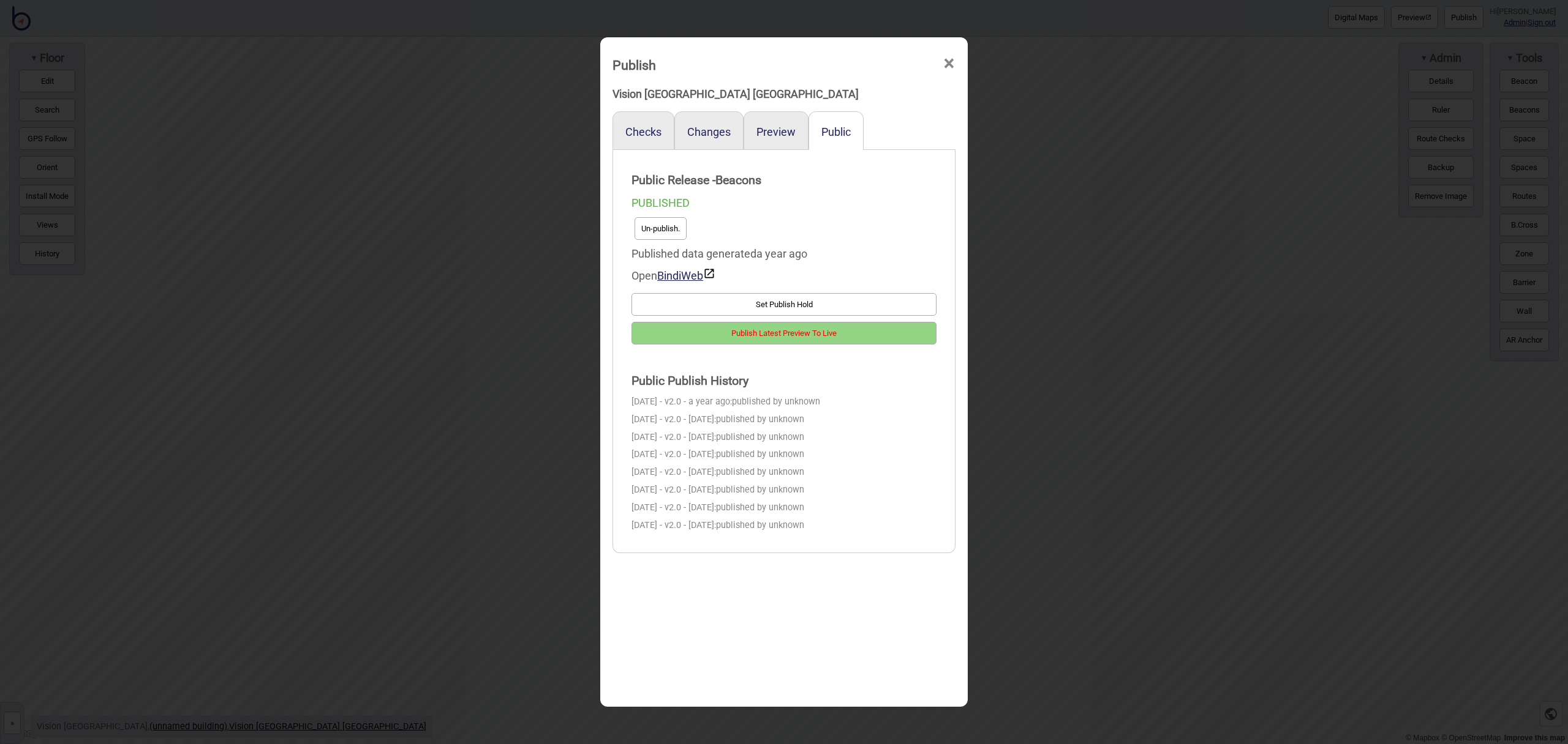
click at [890, 329] on button "Publish Latest Preview To Live" at bounding box center [784, 333] width 305 height 23
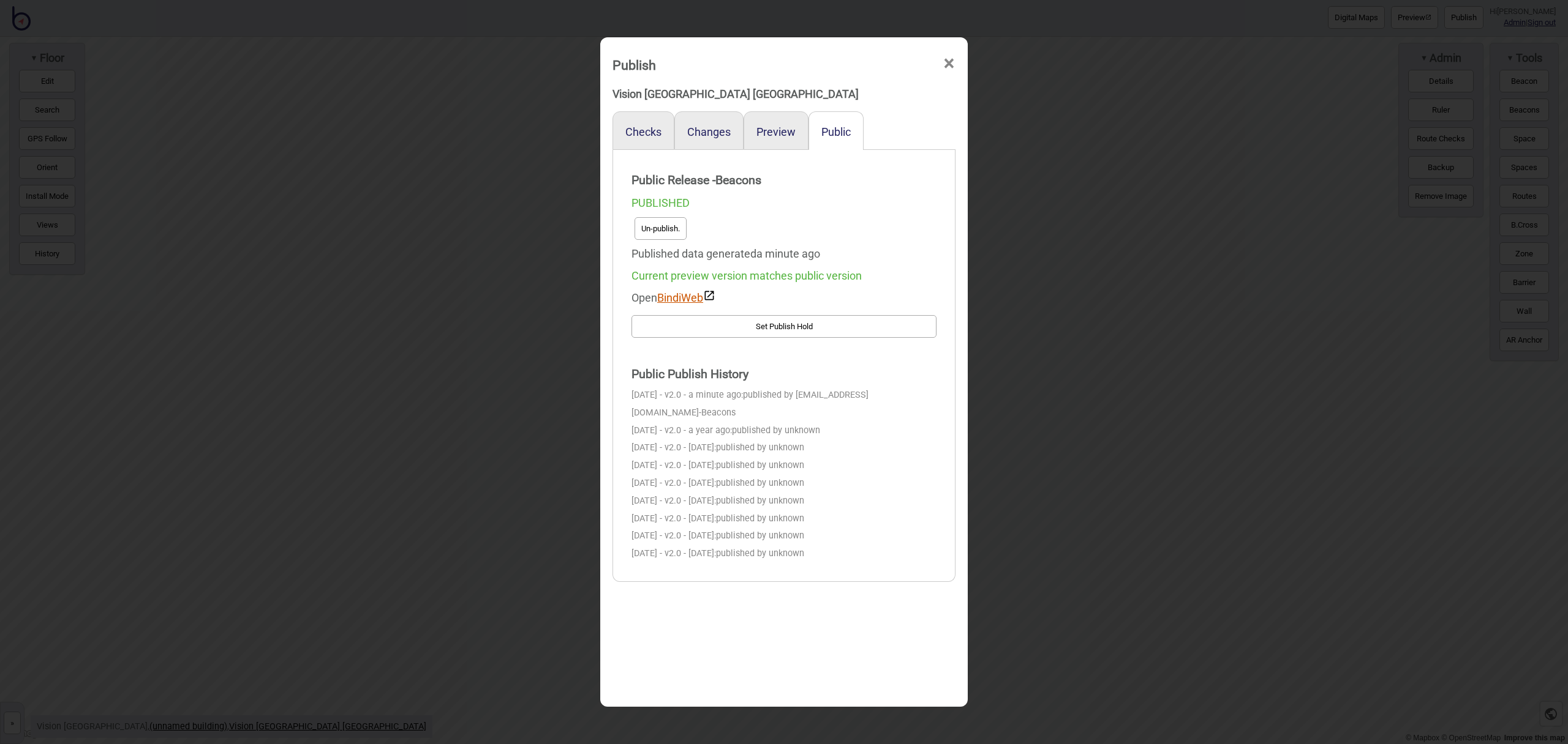
click at [677, 294] on link "BindiWeb" at bounding box center [686, 297] width 58 height 12
click at [947, 60] on span "×" at bounding box center [949, 64] width 12 height 40
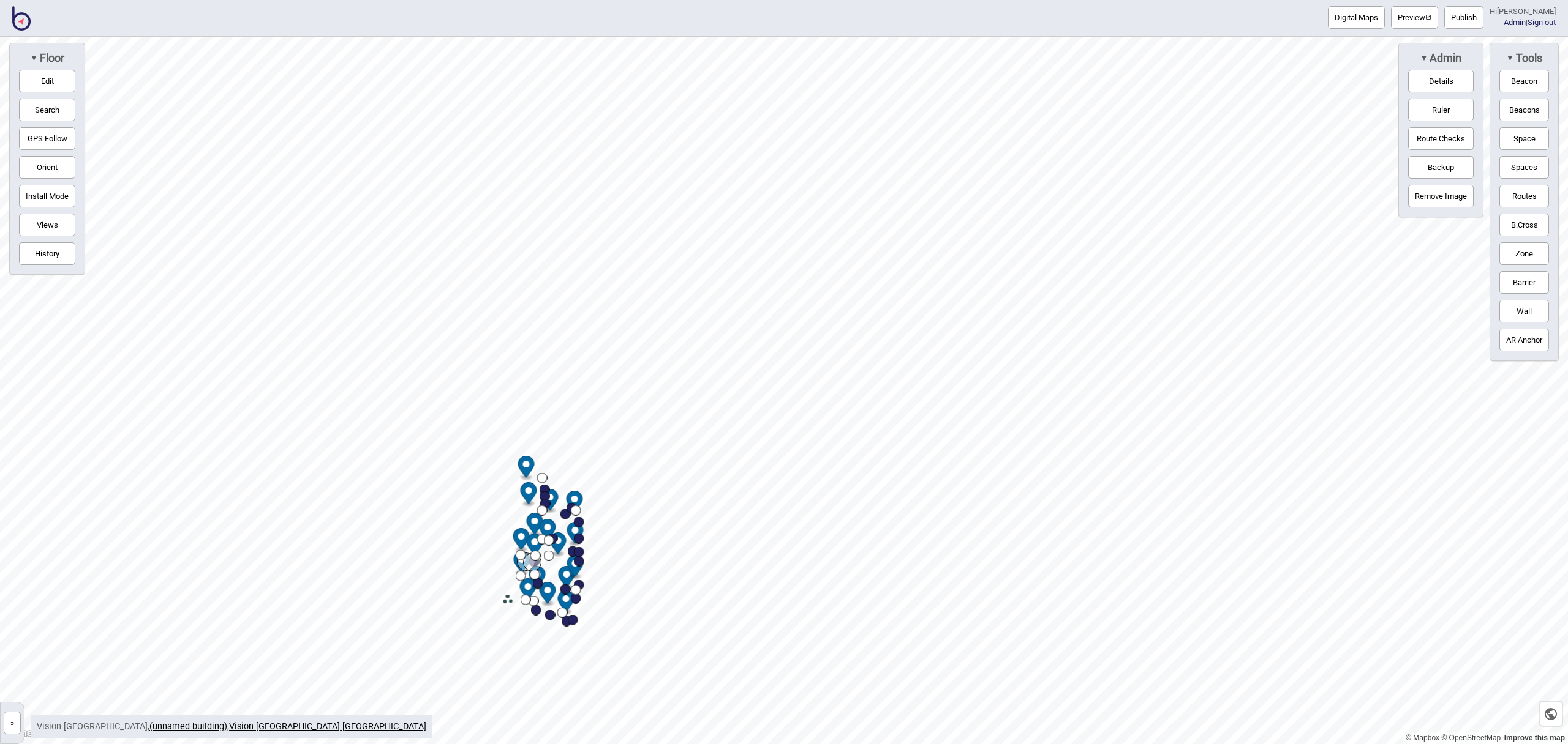
click at [1412, 21] on button "Preview" at bounding box center [1414, 17] width 47 height 23
click at [1417, 14] on button "Preview" at bounding box center [1414, 17] width 47 height 23
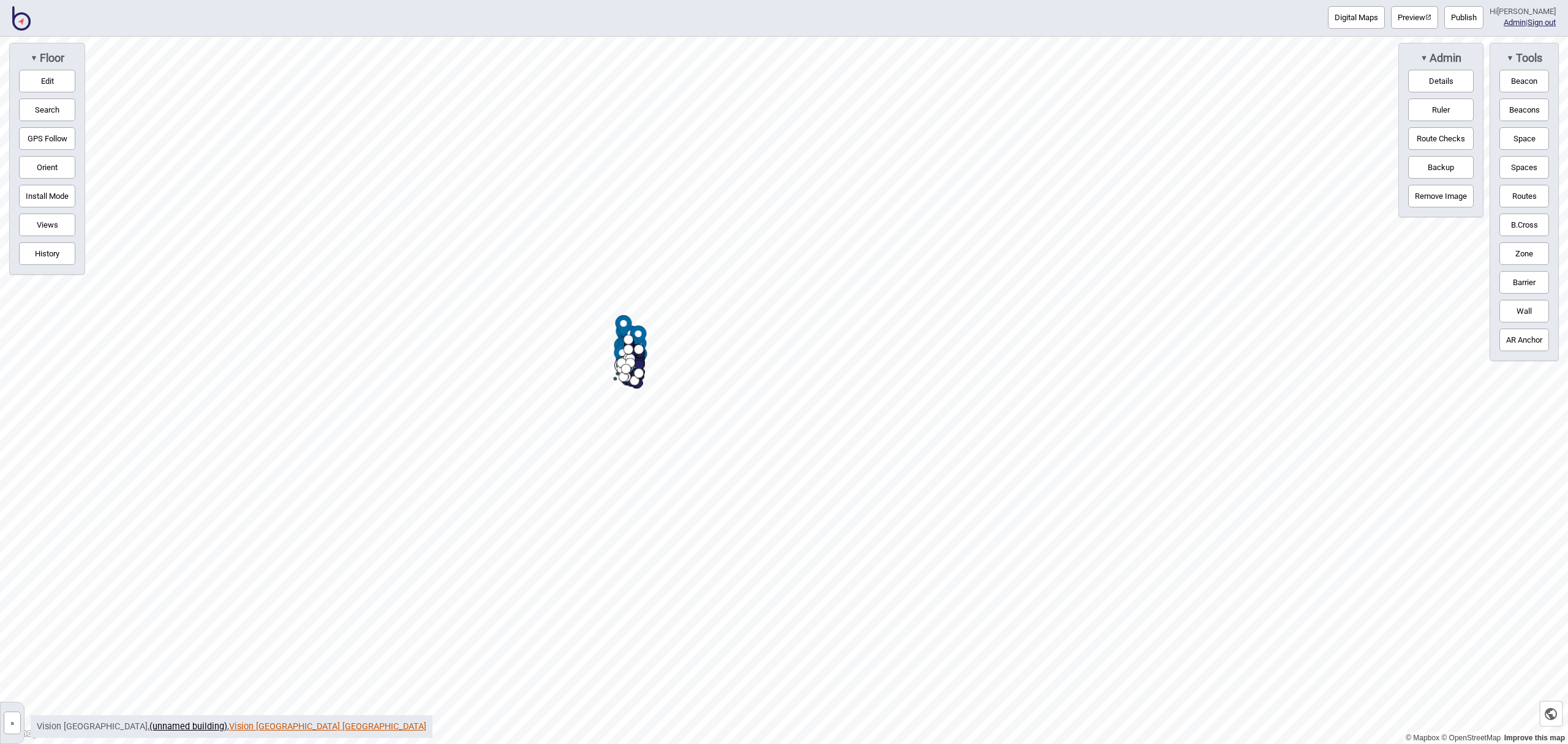
click at [229, 723] on link "Vision [GEOGRAPHIC_DATA] [GEOGRAPHIC_DATA]" at bounding box center [328, 727] width 197 height 11
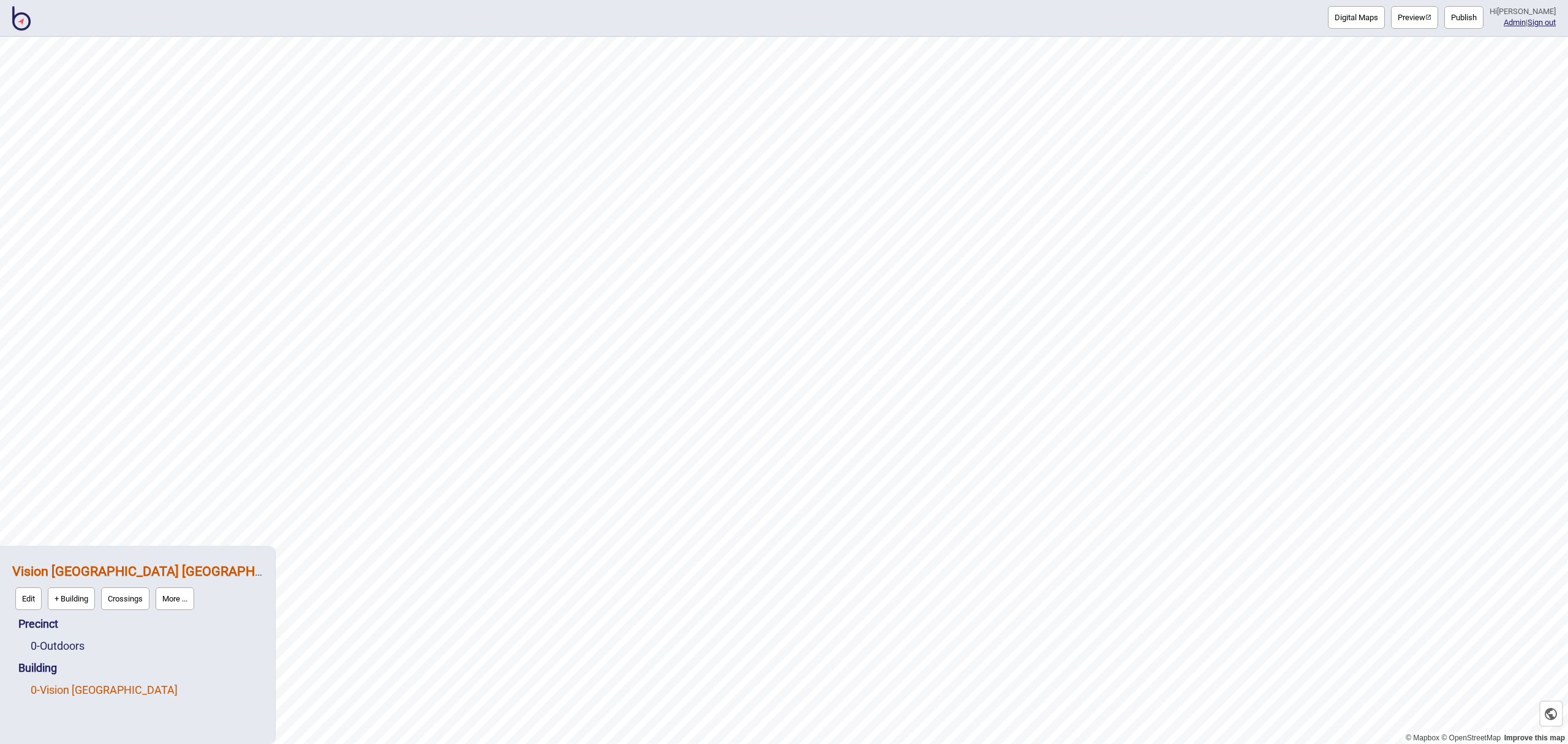
click at [78, 686] on link "0 - Vision [GEOGRAPHIC_DATA]" at bounding box center [104, 690] width 147 height 12
click at [103, 569] on strong "Vision [GEOGRAPHIC_DATA] [GEOGRAPHIC_DATA]" at bounding box center [161, 571] width 297 height 15
click at [27, 605] on button "Edit" at bounding box center [29, 599] width 27 height 23
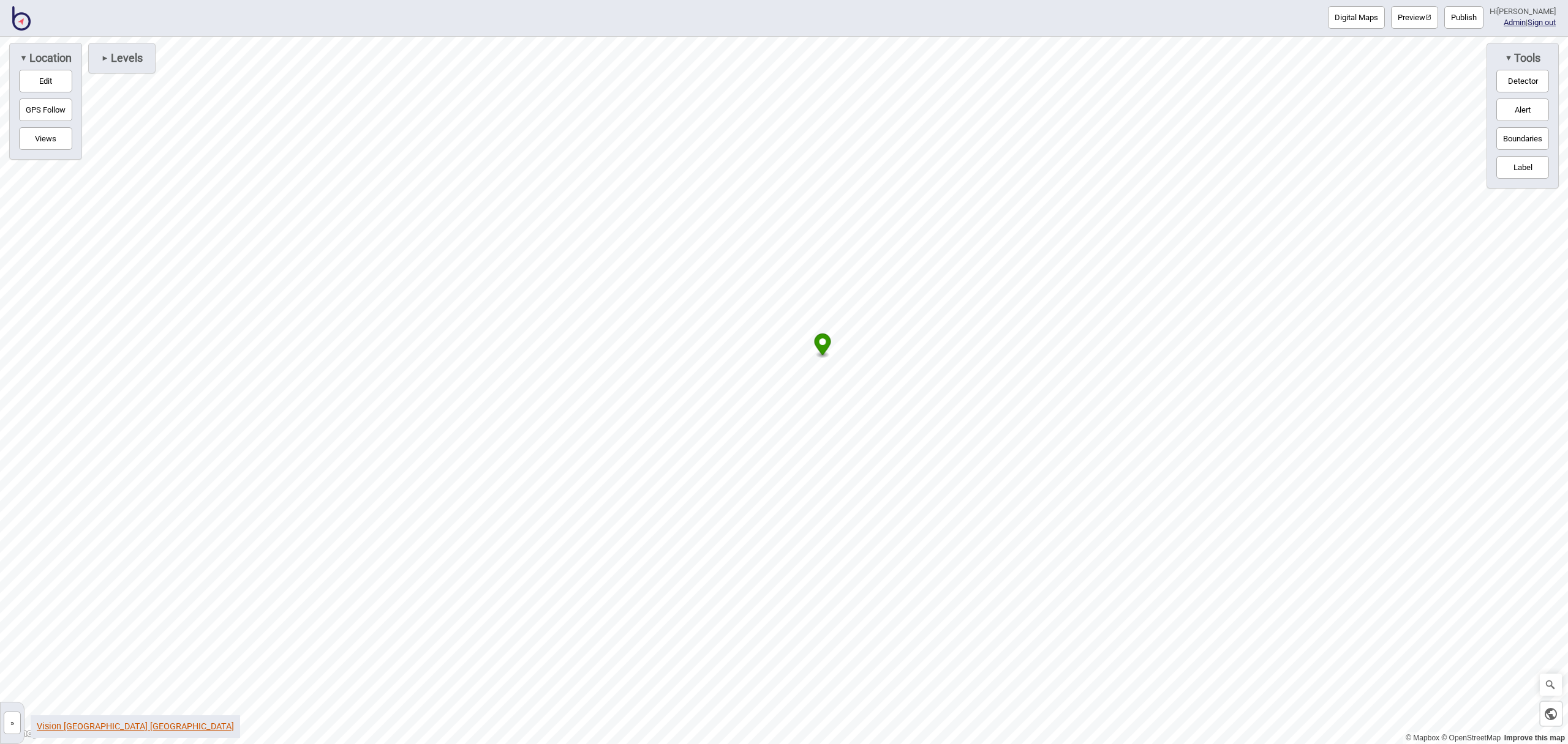
click at [103, 728] on link "Vision [GEOGRAPHIC_DATA] [GEOGRAPHIC_DATA]" at bounding box center [135, 727] width 197 height 11
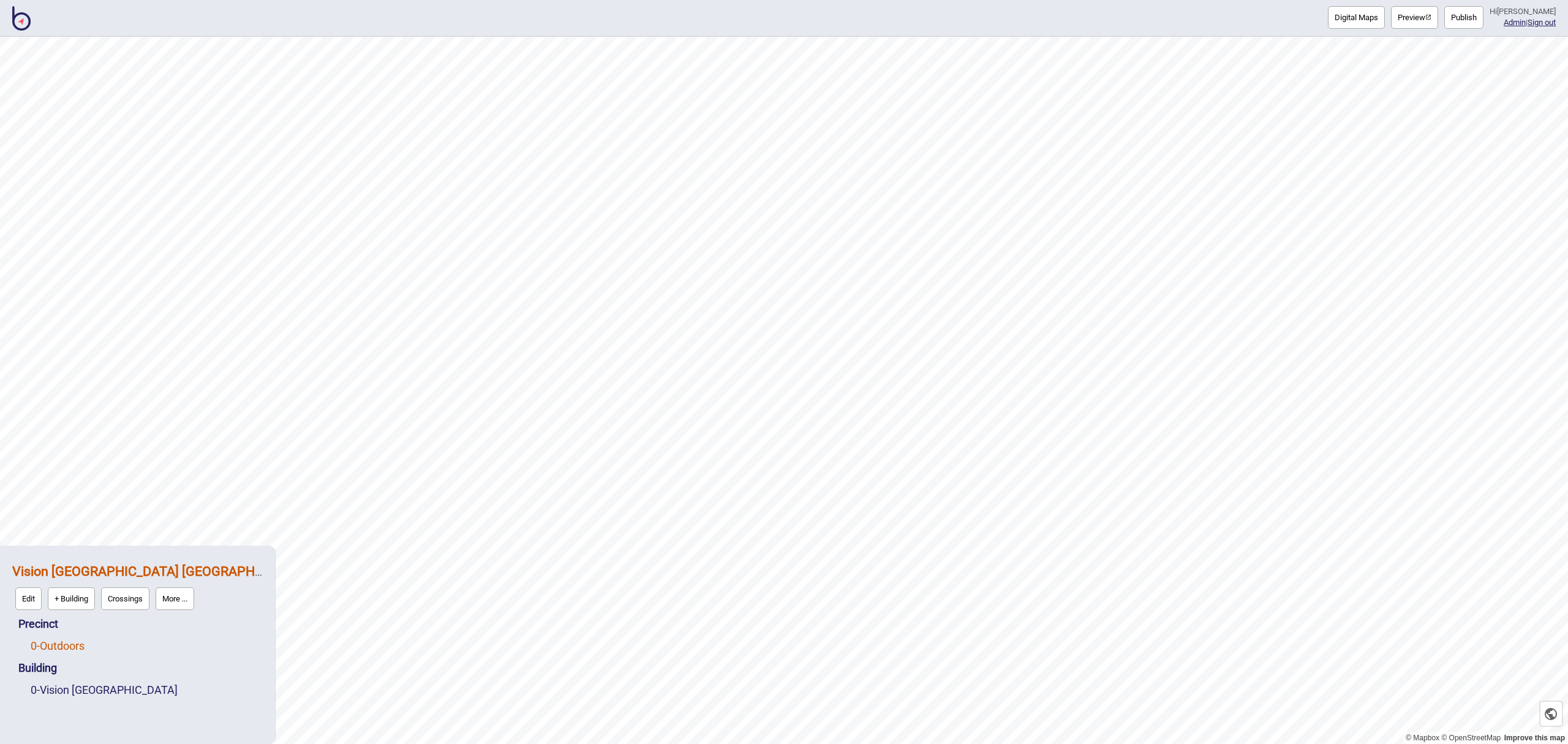
click at [68, 642] on link "0 - Outdoors" at bounding box center [57, 646] width 54 height 12
click at [46, 641] on button "Edit" at bounding box center [47, 644] width 27 height 23
